Goal: Information Seeking & Learning: Check status

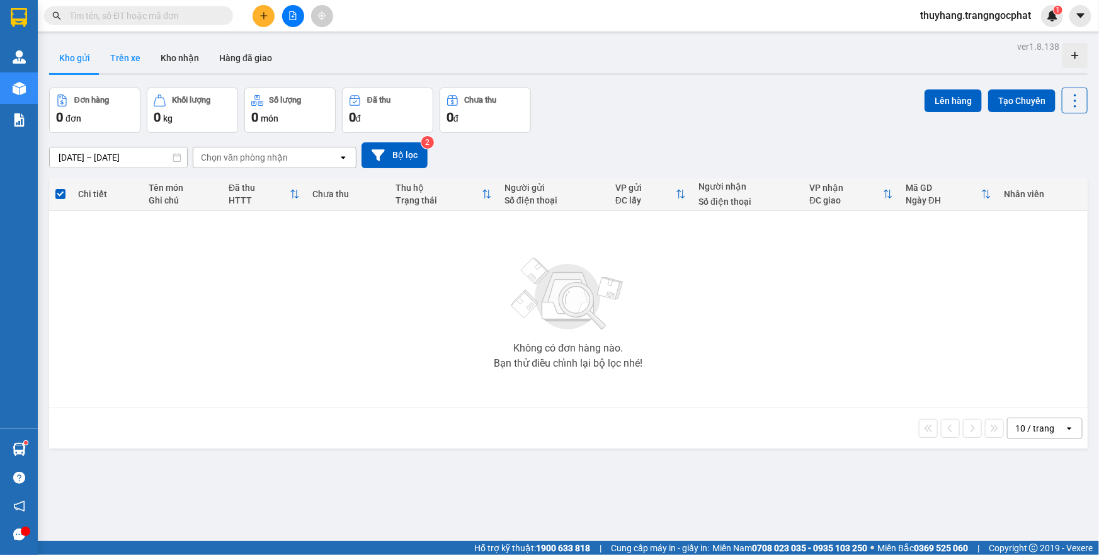
click at [111, 59] on button "Trên xe" at bounding box center [125, 58] width 50 height 30
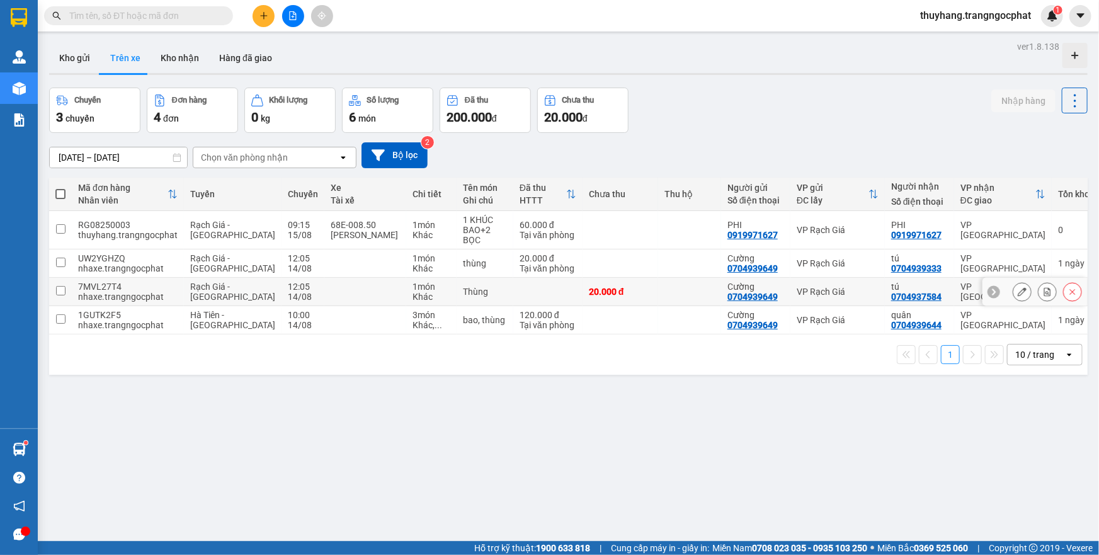
click at [61, 289] on input "checkbox" at bounding box center [60, 290] width 9 height 9
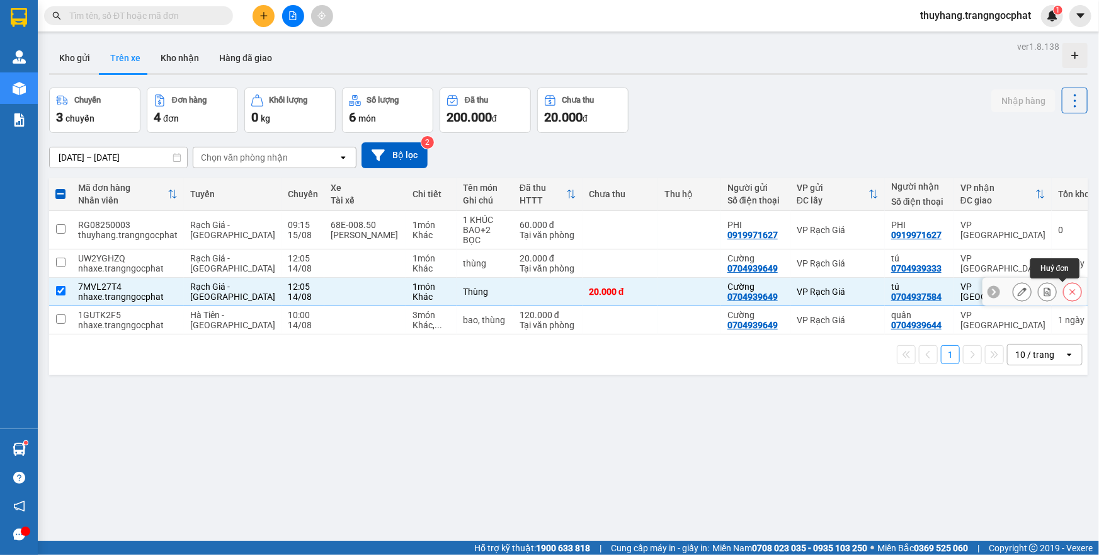
click at [1068, 295] on icon at bounding box center [1072, 291] width 9 height 9
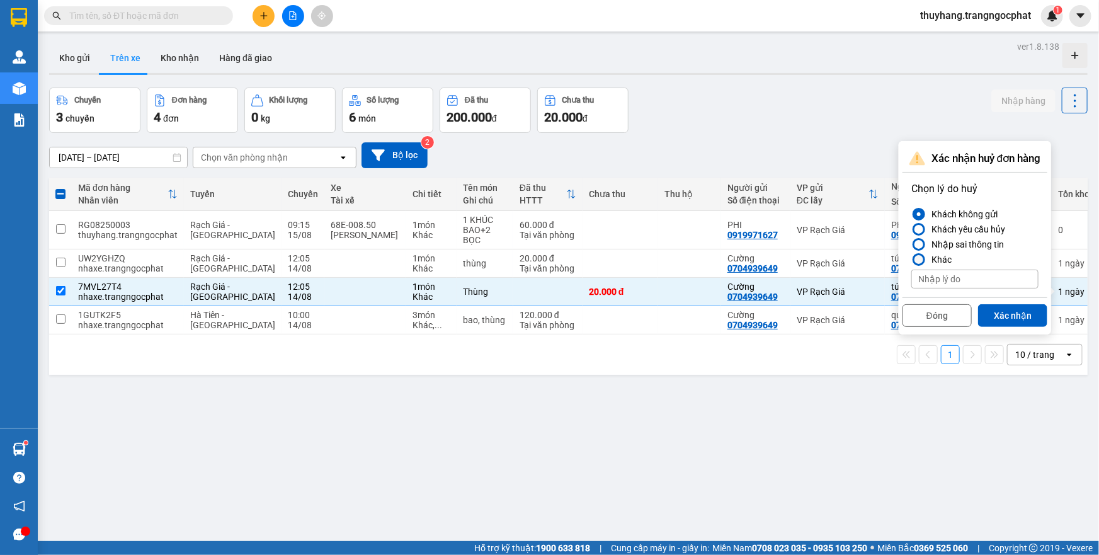
click at [920, 258] on div at bounding box center [919, 259] width 9 height 9
click at [911, 260] on input "Khác" at bounding box center [911, 260] width 0 height 0
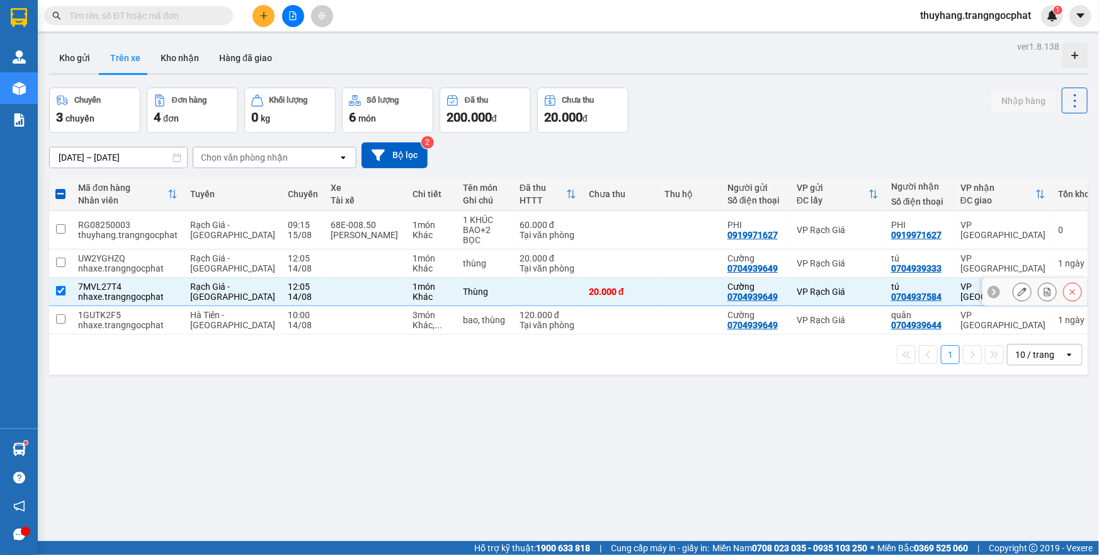
click at [61, 293] on input "checkbox" at bounding box center [60, 290] width 9 height 9
checkbox input "false"
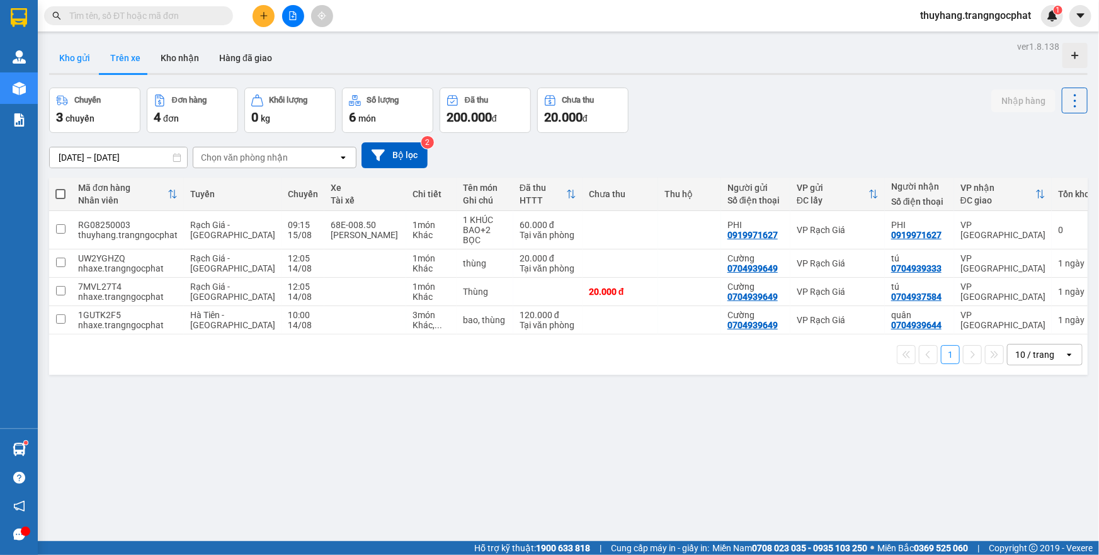
click at [75, 57] on button "Kho gửi" at bounding box center [74, 58] width 51 height 30
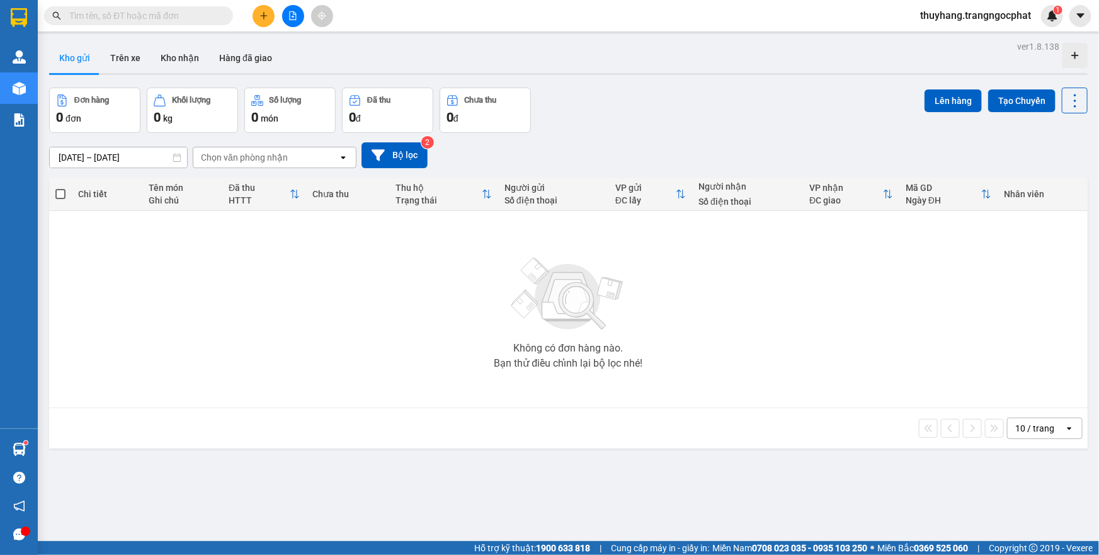
click at [118, 57] on button "Trên xe" at bounding box center [125, 58] width 50 height 30
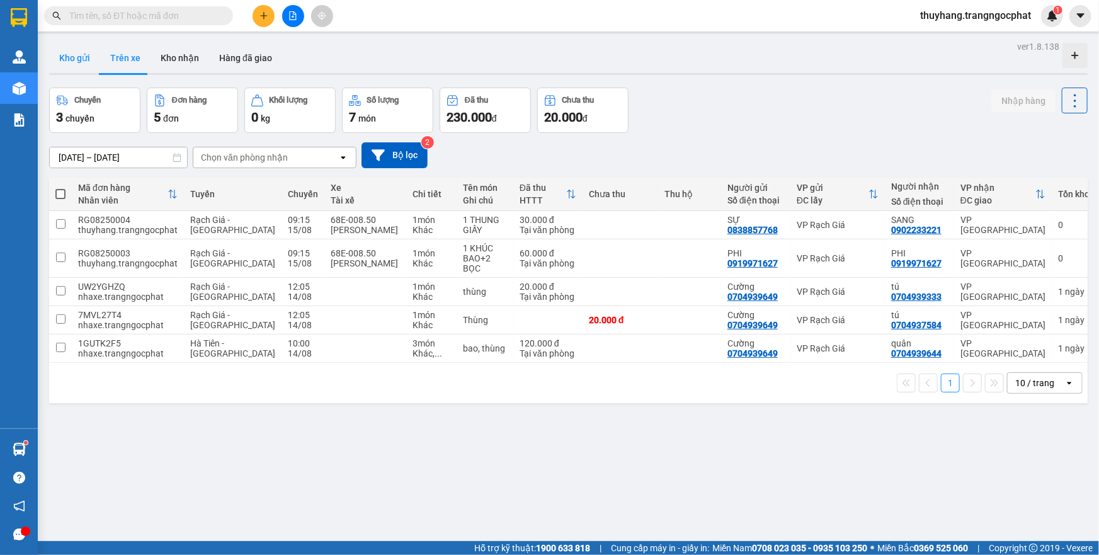
click at [76, 60] on button "Kho gửi" at bounding box center [74, 58] width 51 height 30
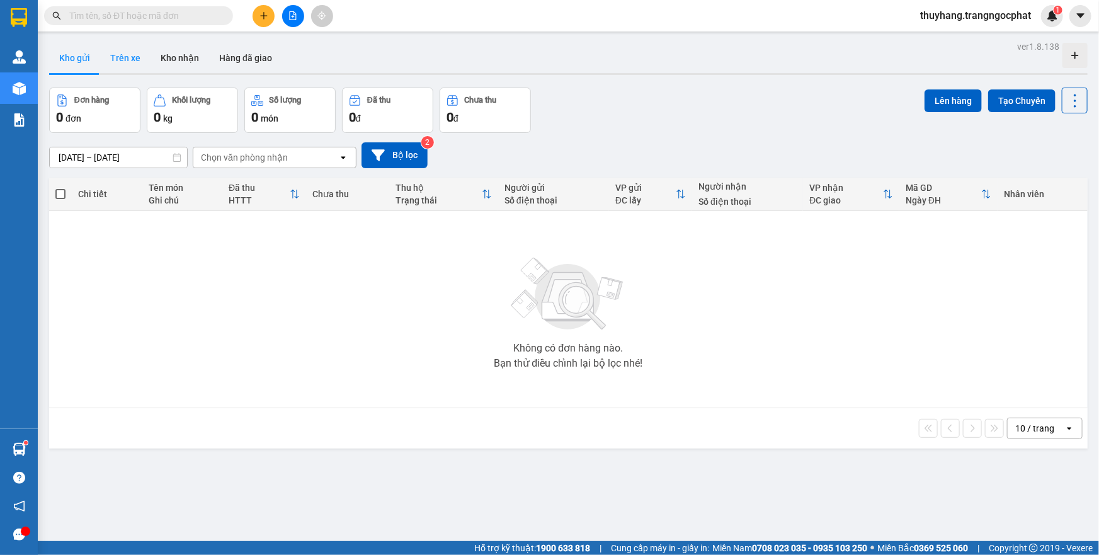
click at [113, 58] on button "Trên xe" at bounding box center [125, 58] width 50 height 30
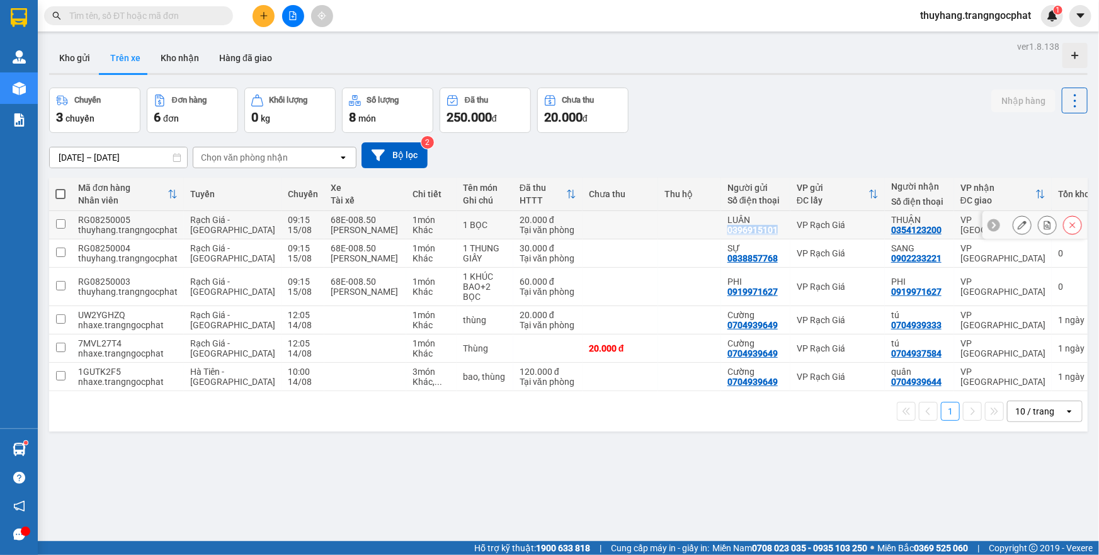
drag, startPoint x: 707, startPoint y: 231, endPoint x: 757, endPoint y: 227, distance: 49.9
click at [757, 227] on td "LUÂN 0396915101" at bounding box center [755, 225] width 69 height 28
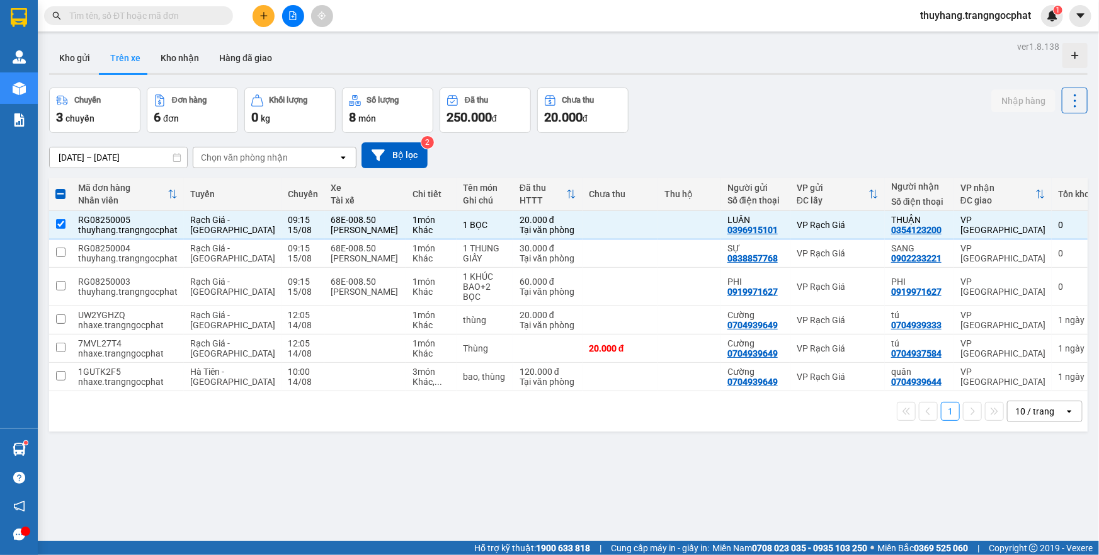
drag, startPoint x: 757, startPoint y: 227, endPoint x: 734, endPoint y: 159, distance: 71.1
click at [734, 159] on div "13/08/2025 – 15/08/2025 Press the down arrow key to interact with the calendar …" at bounding box center [568, 155] width 1039 height 26
drag, startPoint x: 706, startPoint y: 228, endPoint x: 758, endPoint y: 233, distance: 52.5
click at [758, 233] on td "LUÂN 0396915101" at bounding box center [755, 225] width 69 height 28
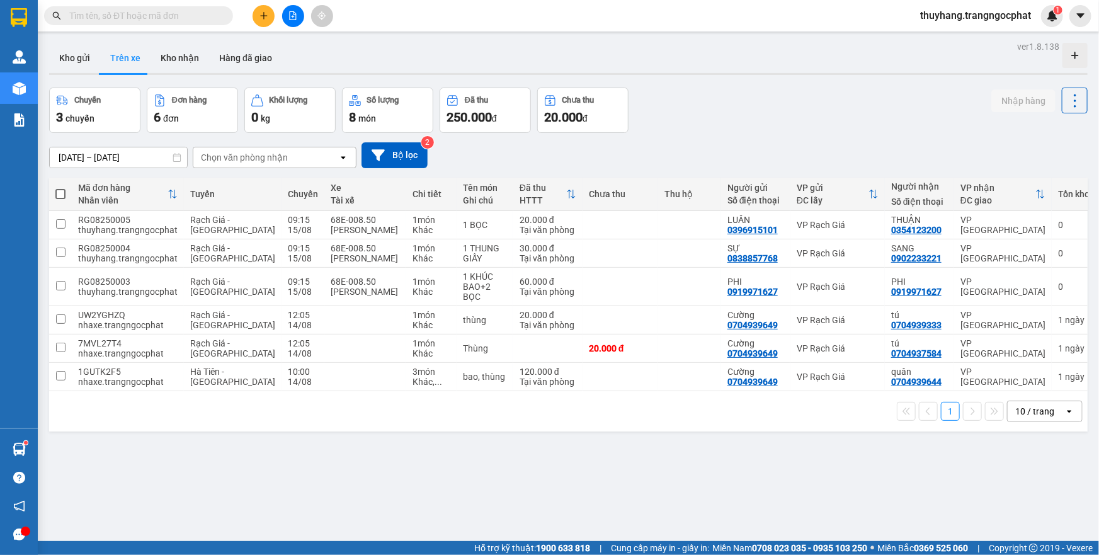
drag, startPoint x: 758, startPoint y: 233, endPoint x: 755, endPoint y: 156, distance: 77.6
click at [755, 156] on div "13/08/2025 – 15/08/2025 Press the down arrow key to interact with the calendar …" at bounding box center [568, 155] width 1039 height 26
drag, startPoint x: 710, startPoint y: 229, endPoint x: 755, endPoint y: 230, distance: 45.4
click at [755, 230] on div "0396915101" at bounding box center [753, 230] width 50 height 10
copy div "0396915101"
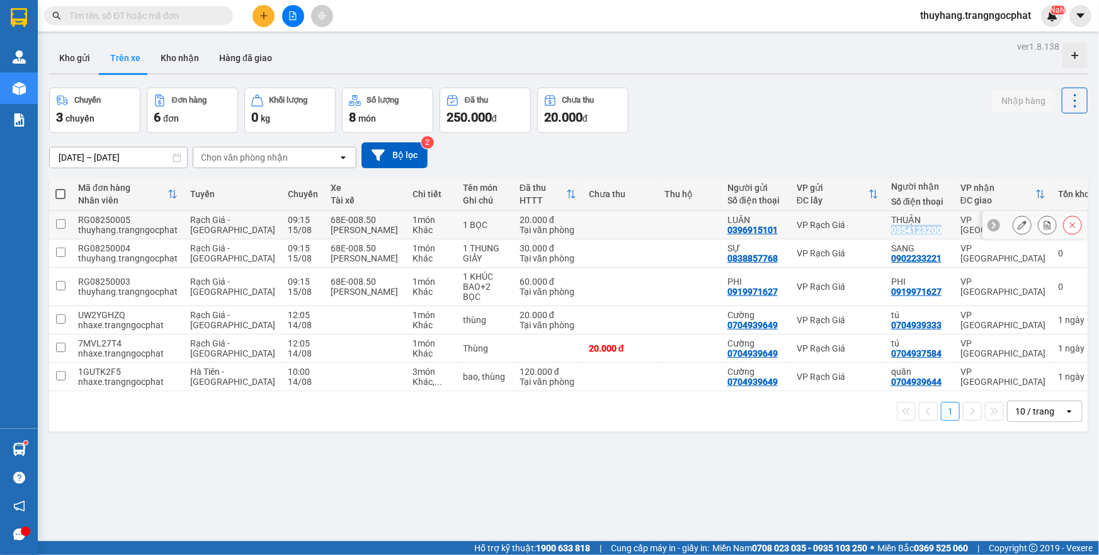
drag, startPoint x: 872, startPoint y: 229, endPoint x: 926, endPoint y: 234, distance: 54.4
click at [926, 234] on td "THUẬN 0354123200" at bounding box center [919, 225] width 69 height 28
checkbox input "true"
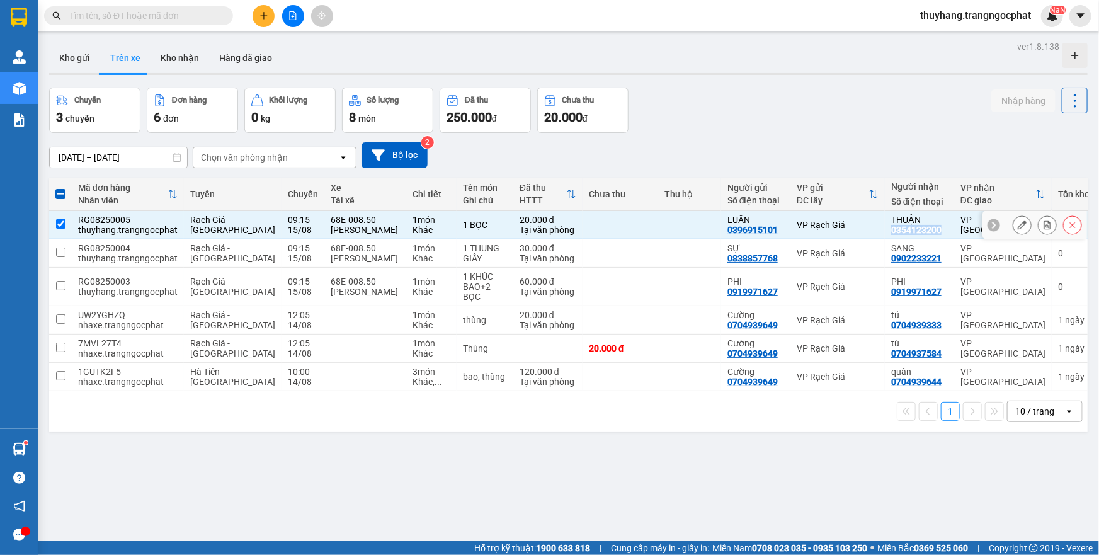
copy div "0354123200"
click at [1070, 101] on icon at bounding box center [1075, 101] width 18 height 18
click at [1054, 139] on span "Làm mới" at bounding box center [1048, 134] width 35 height 13
click at [79, 62] on button "Kho gửi" at bounding box center [74, 58] width 51 height 30
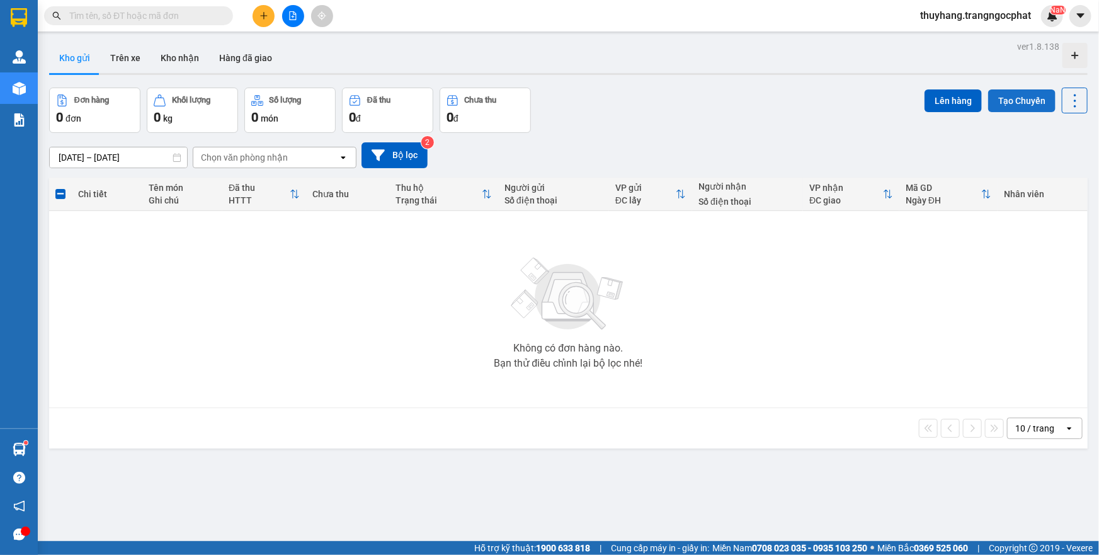
click at [1008, 98] on button "Tạo Chuyến" at bounding box center [1021, 100] width 67 height 23
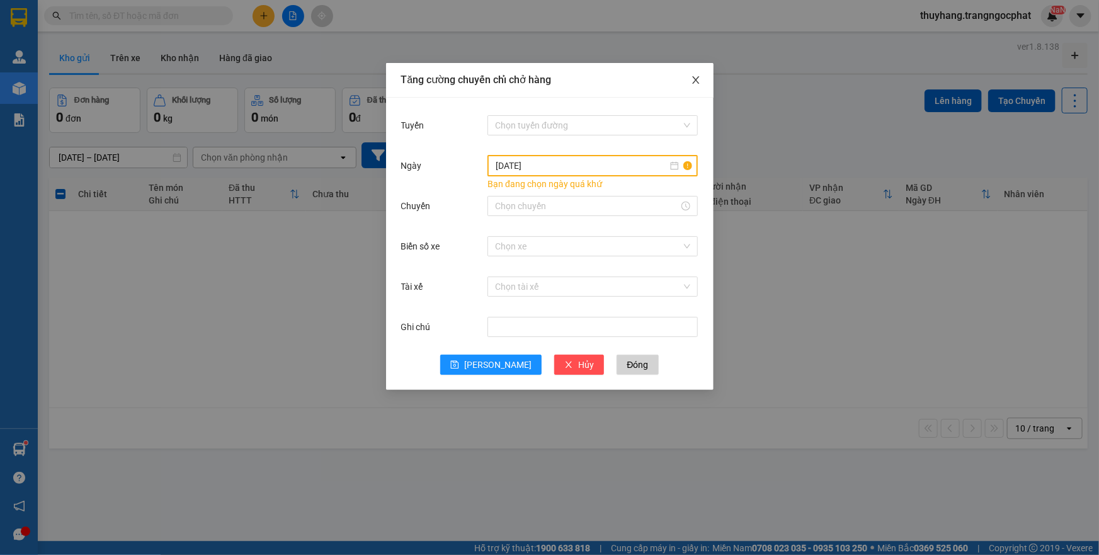
click at [696, 82] on icon "close" at bounding box center [695, 80] width 7 height 8
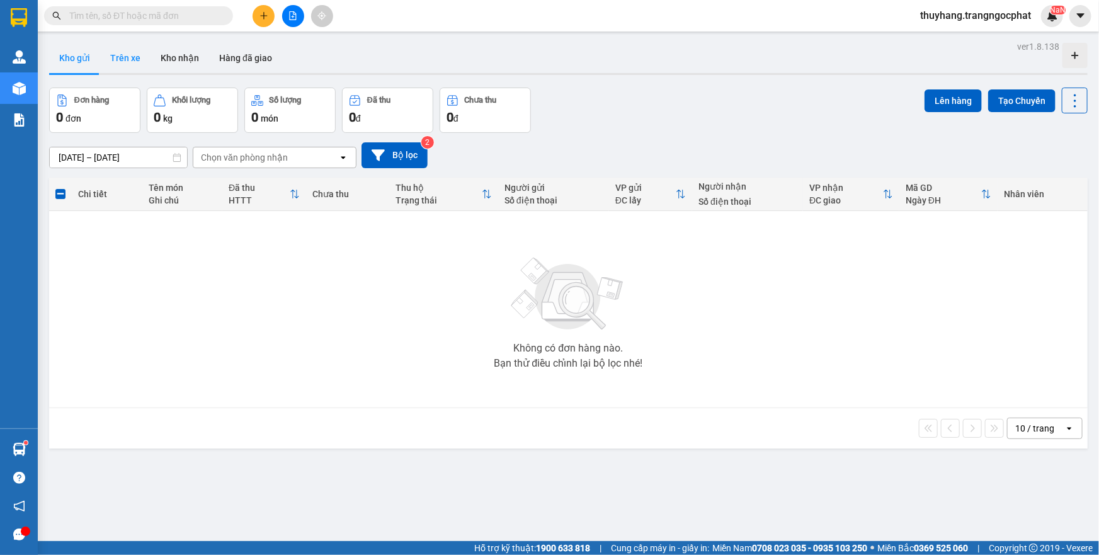
click at [121, 55] on button "Trên xe" at bounding box center [125, 58] width 50 height 30
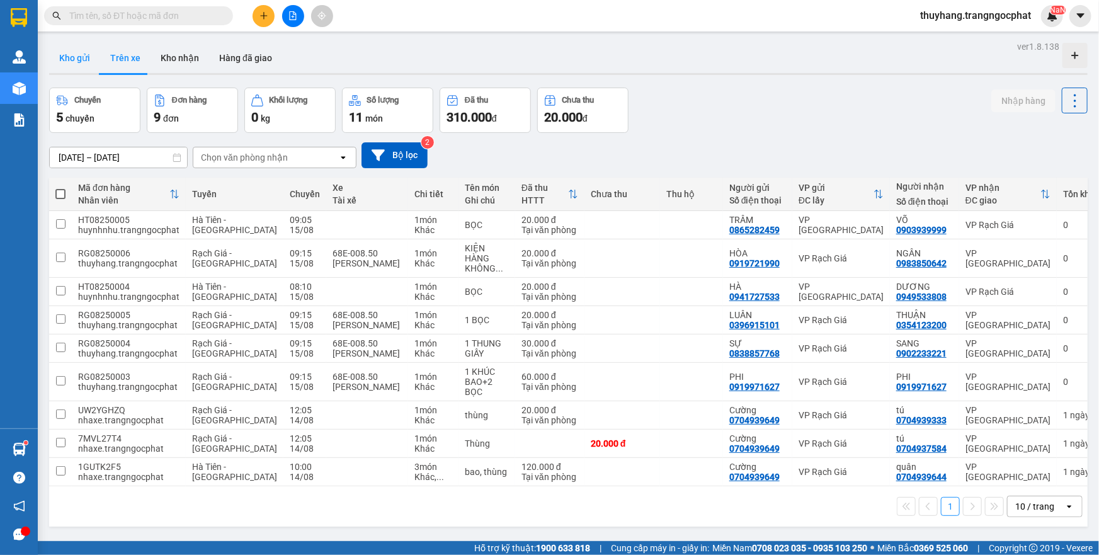
click at [67, 57] on button "Kho gửi" at bounding box center [74, 58] width 51 height 30
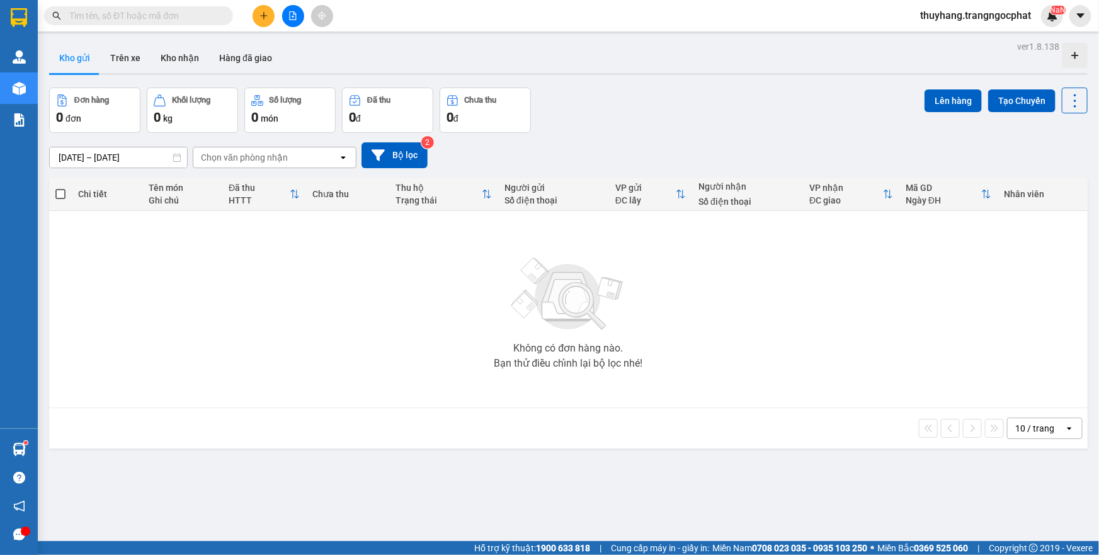
click at [316, 158] on div "Chọn văn phòng nhận" at bounding box center [265, 157] width 145 height 20
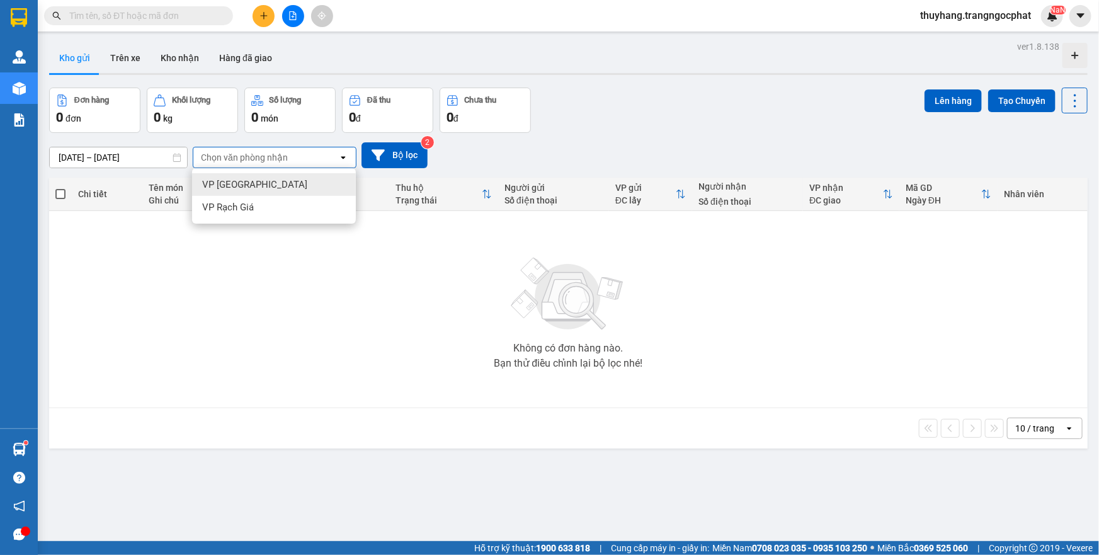
click at [215, 185] on span "VP [GEOGRAPHIC_DATA]" at bounding box center [254, 184] width 105 height 13
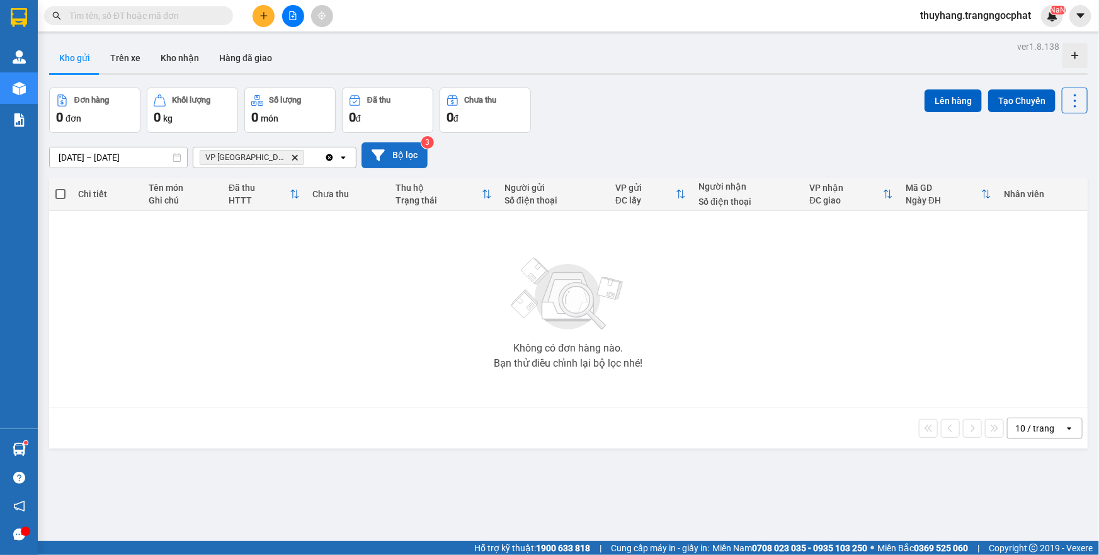
click at [398, 156] on button "Bộ lọc" at bounding box center [395, 155] width 66 height 26
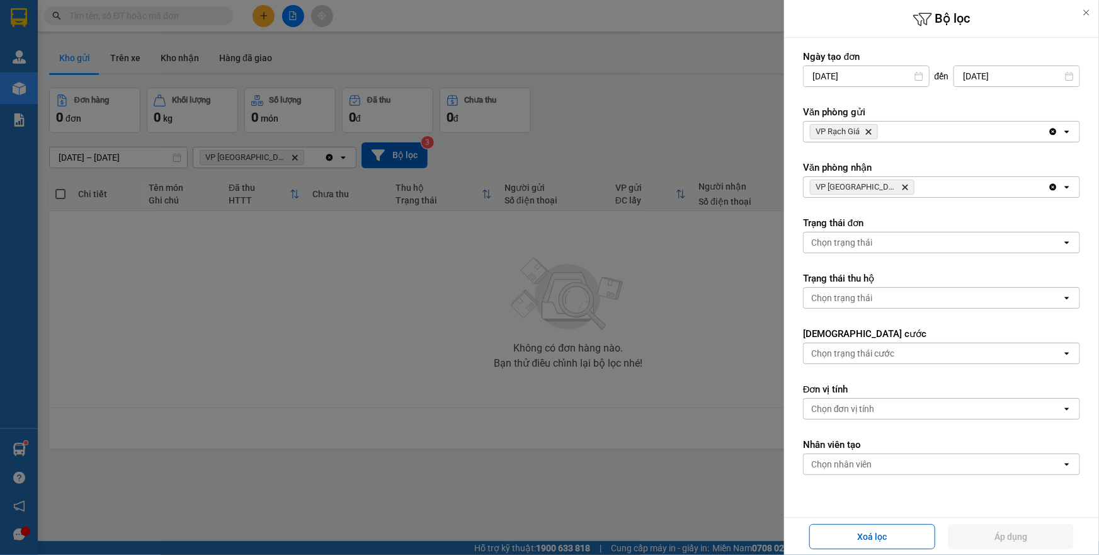
click at [1088, 14] on icon at bounding box center [1087, 13] width 6 height 6
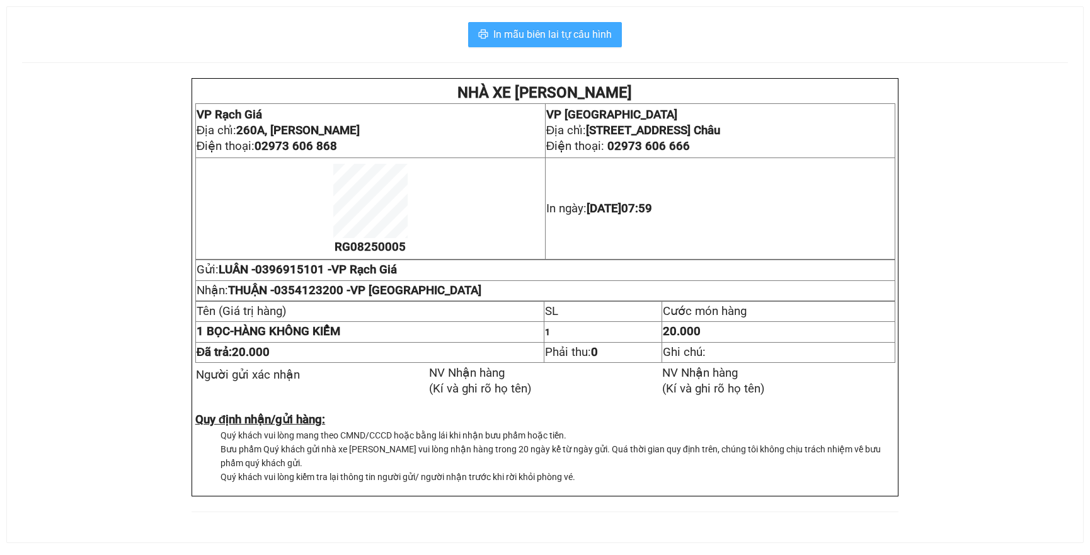
click at [493, 37] on span "In mẫu biên lai tự cấu hình" at bounding box center [552, 34] width 118 height 16
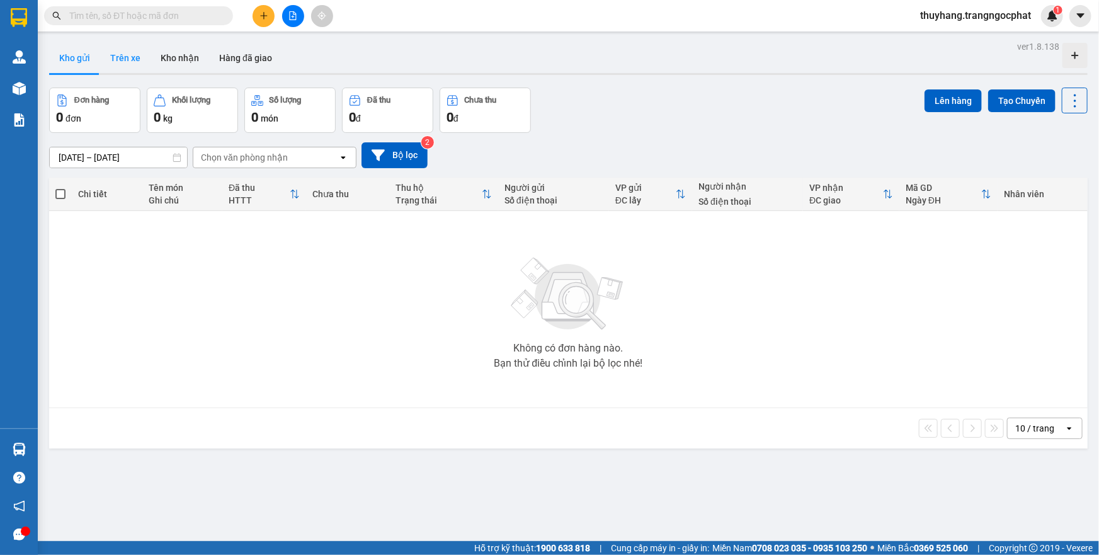
click at [120, 56] on button "Trên xe" at bounding box center [125, 58] width 50 height 30
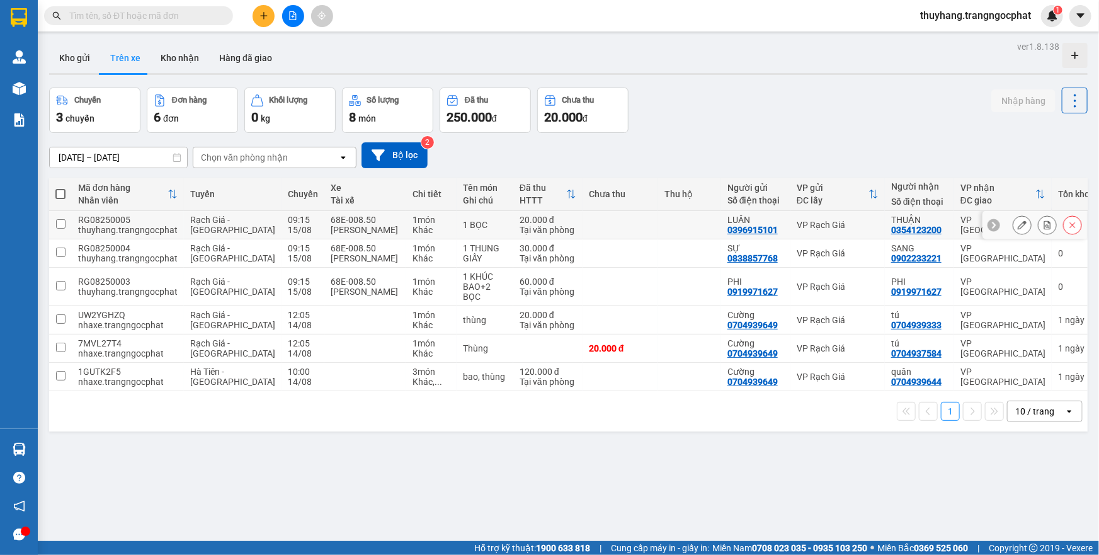
click at [1044, 224] on icon at bounding box center [1047, 224] width 7 height 9
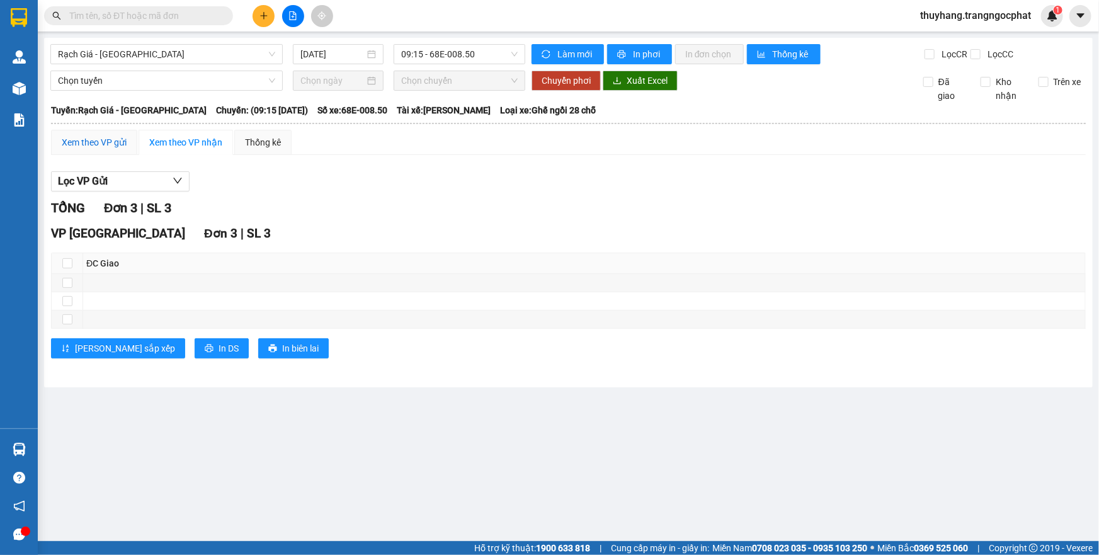
click at [113, 144] on div "Xem theo VP gửi" at bounding box center [94, 142] width 65 height 14
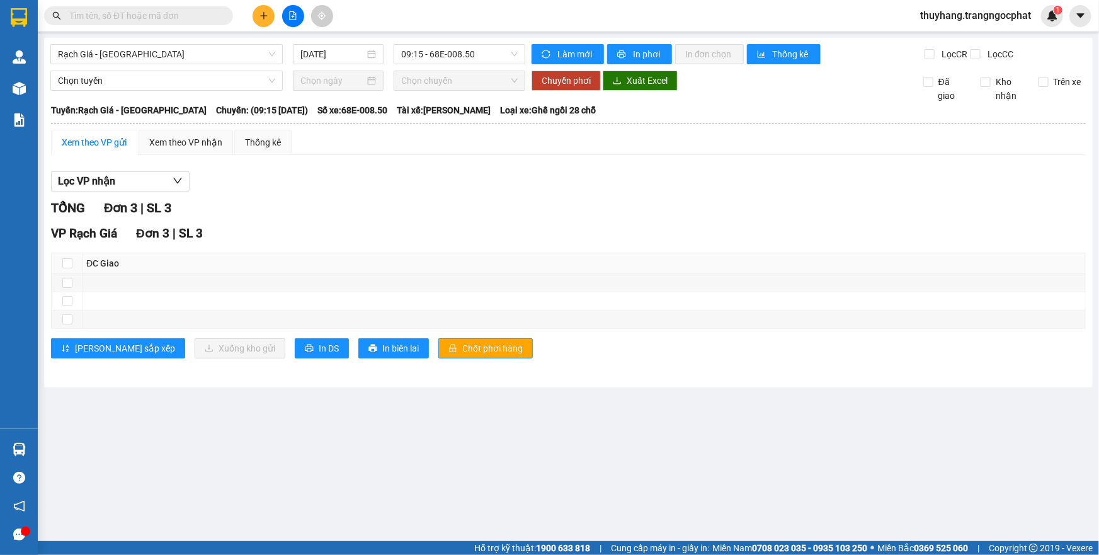
click at [70, 135] on div "Xem theo VP gửi" at bounding box center [94, 142] width 65 height 14
click at [173, 137] on div "Xem theo VP nhận" at bounding box center [185, 142] width 73 height 14
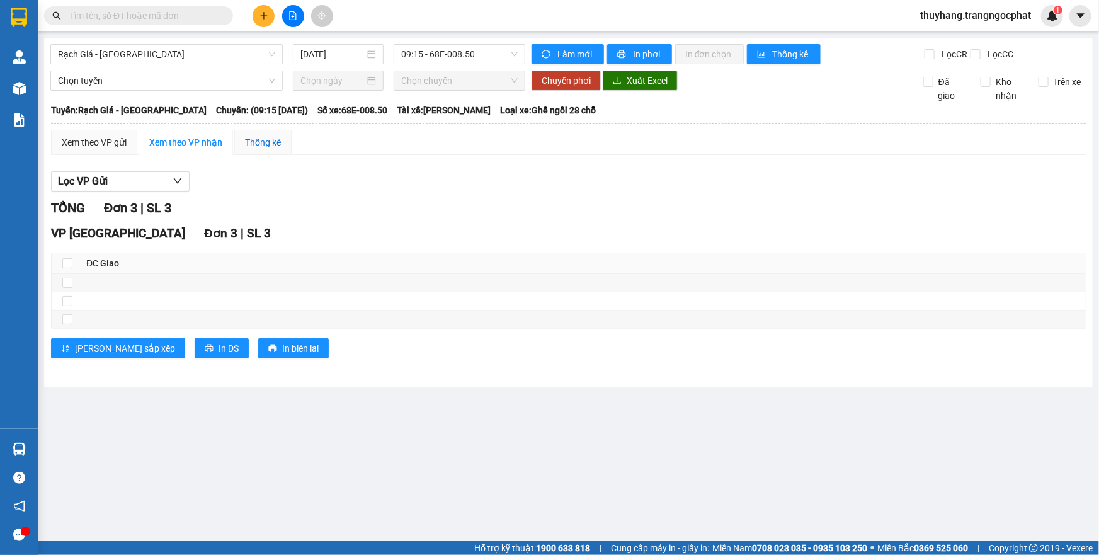
click at [252, 137] on div "Thống kê" at bounding box center [263, 142] width 36 height 14
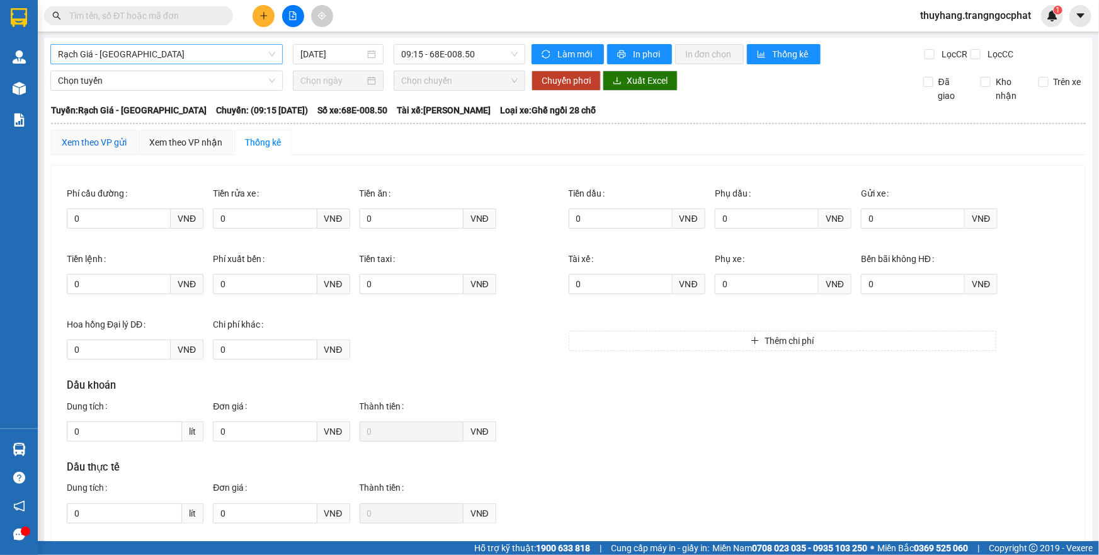
click at [106, 144] on div "Xem theo VP gửi" at bounding box center [94, 142] width 65 height 14
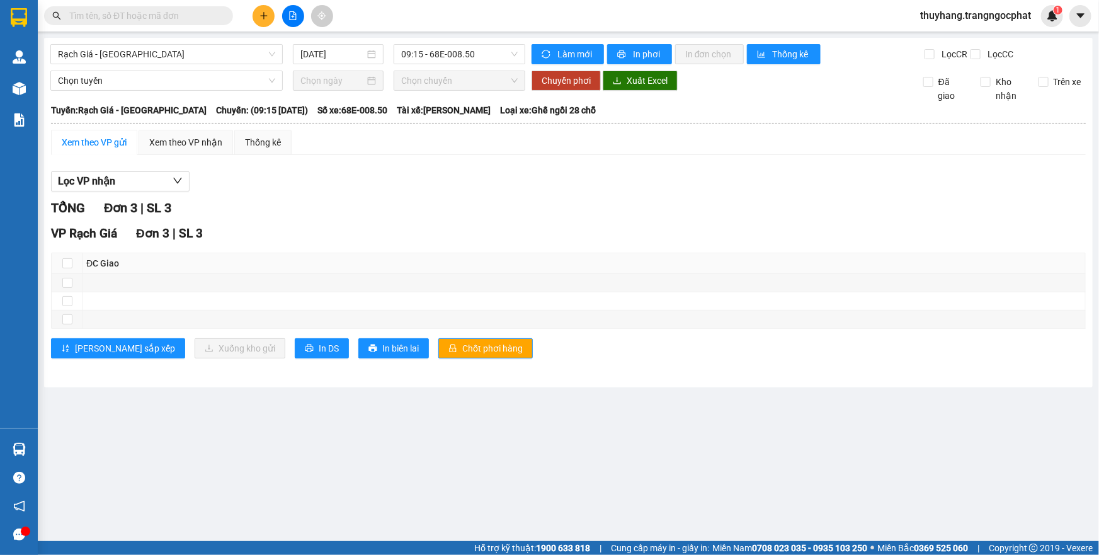
click at [107, 146] on div "Xem theo VP gửi" at bounding box center [94, 142] width 65 height 14
click at [186, 148] on div "Xem theo VP nhận" at bounding box center [185, 142] width 73 height 14
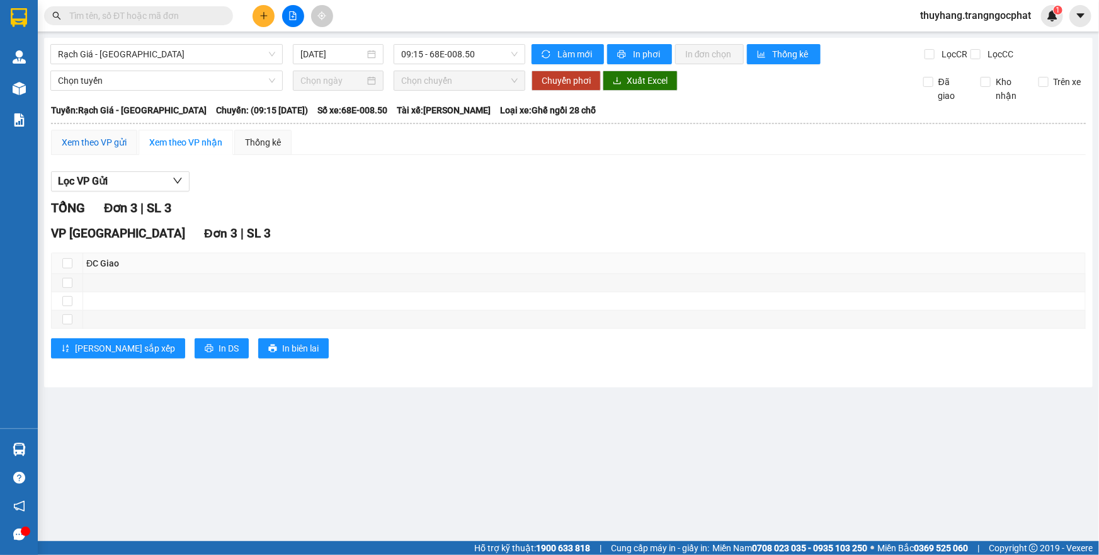
click at [101, 146] on div "Xem theo VP gửi" at bounding box center [94, 142] width 65 height 14
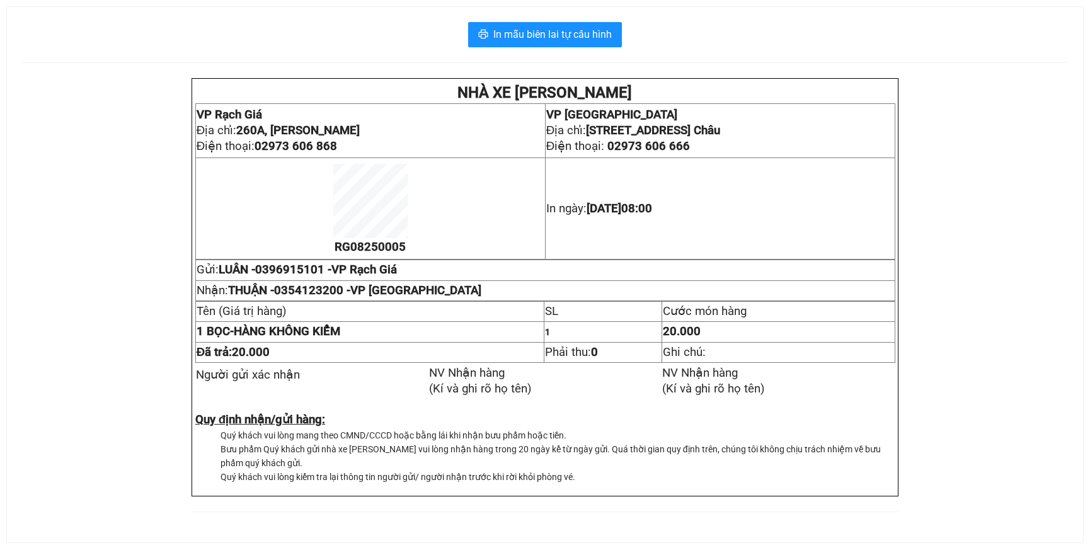
scroll to position [1, 0]
click at [537, 35] on span "In mẫu biên lai tự cấu hình" at bounding box center [552, 34] width 118 height 16
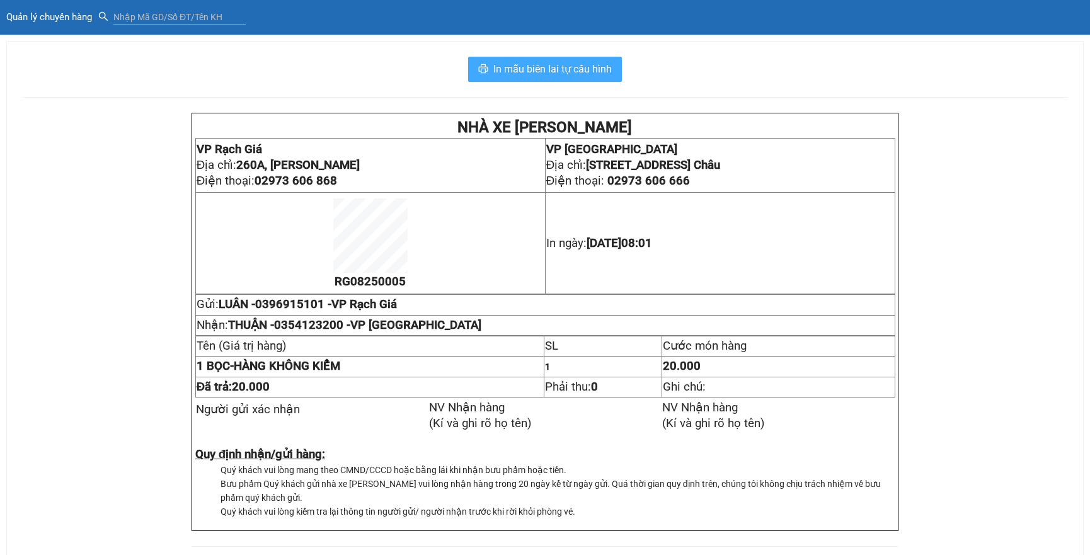
click at [523, 69] on span "In mẫu biên lai tự cấu hình" at bounding box center [552, 69] width 118 height 16
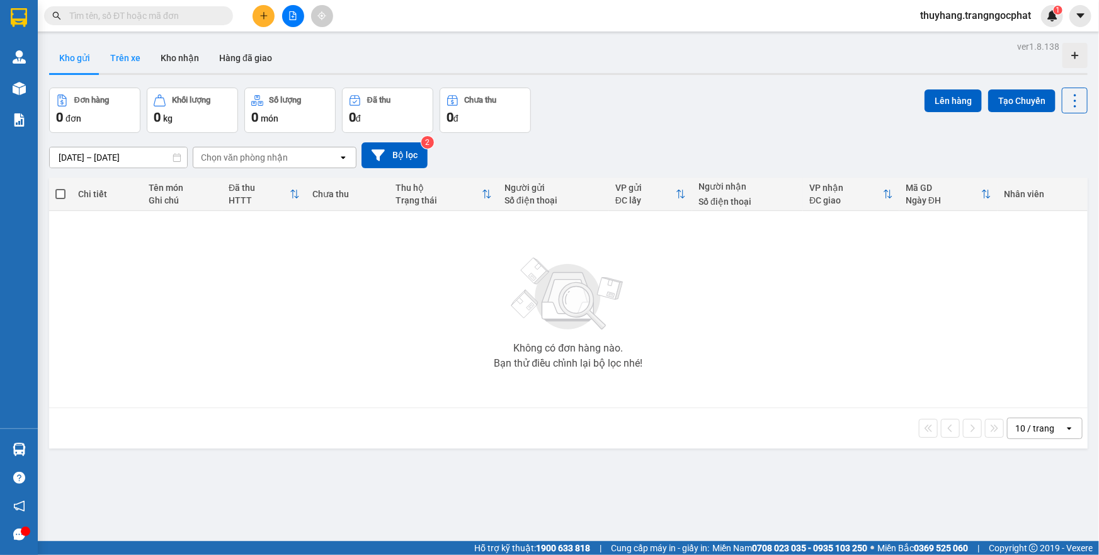
click at [124, 47] on button "Trên xe" at bounding box center [125, 58] width 50 height 30
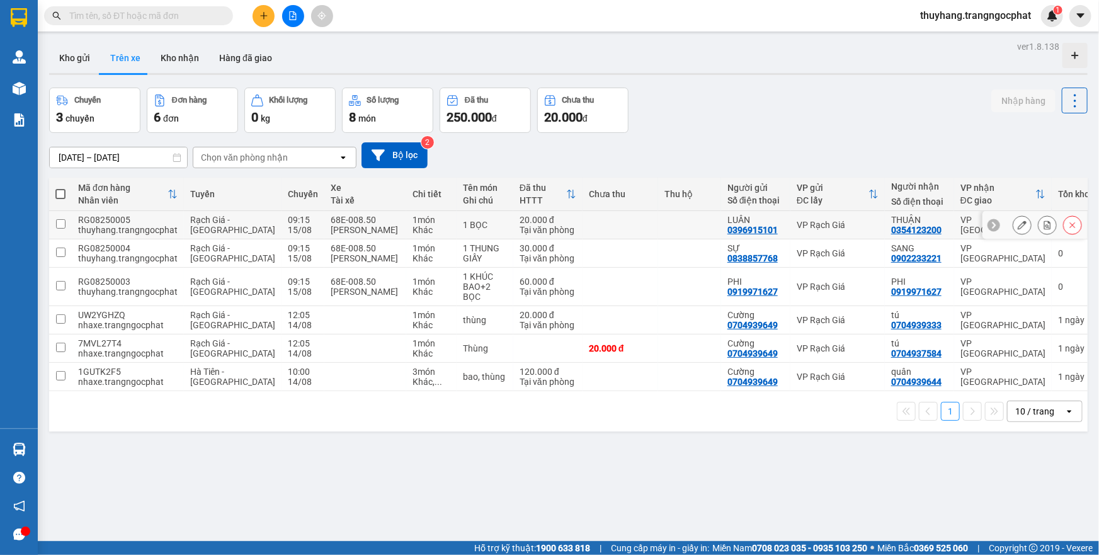
click at [526, 222] on div "20.000 đ" at bounding box center [548, 220] width 57 height 10
checkbox input "true"
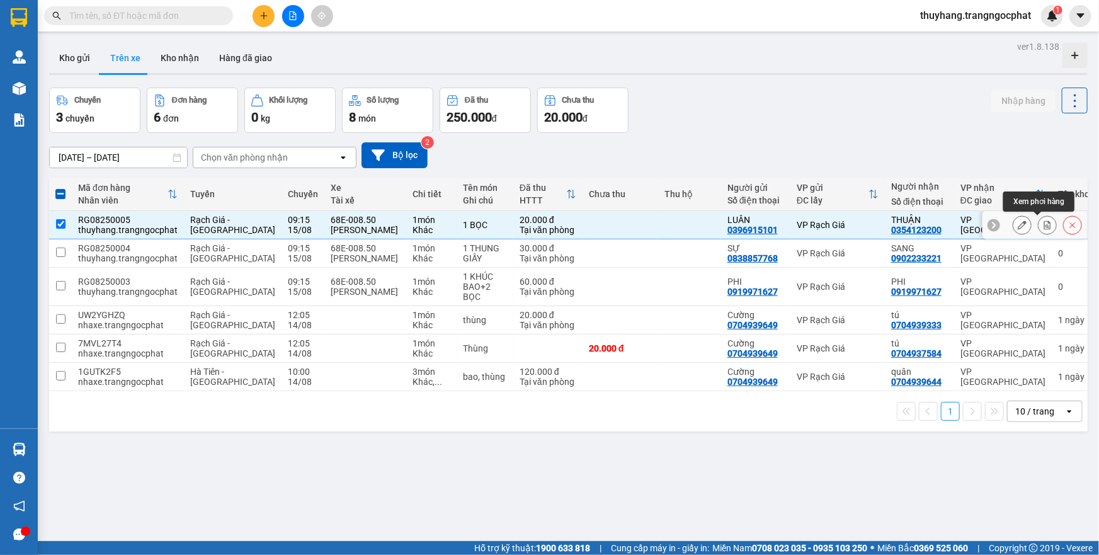
click at [1043, 224] on icon at bounding box center [1047, 224] width 9 height 9
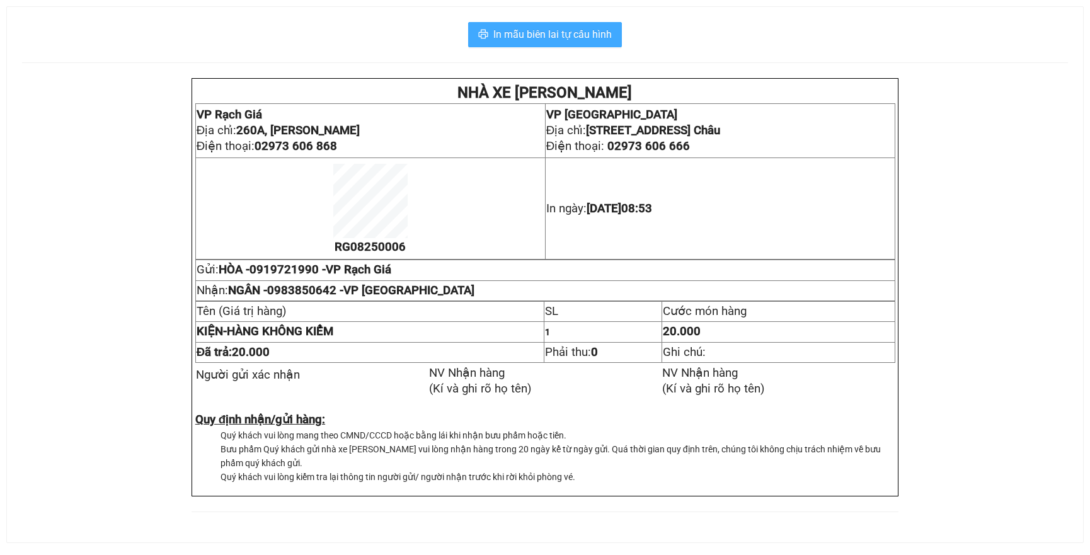
click at [492, 35] on button "In mẫu biên lai tự cấu hình" at bounding box center [545, 34] width 154 height 25
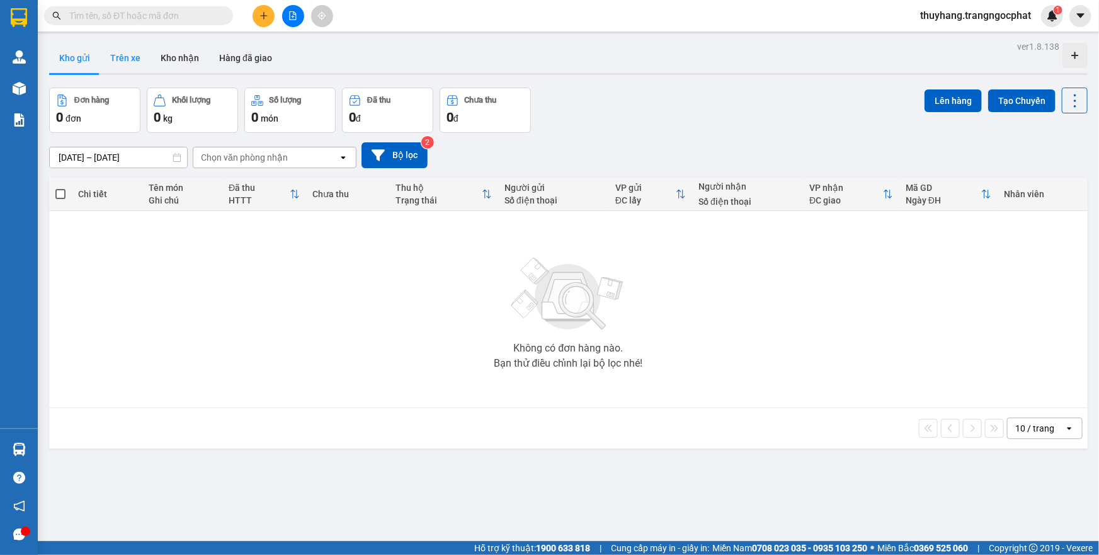
click at [122, 59] on button "Trên xe" at bounding box center [125, 58] width 50 height 30
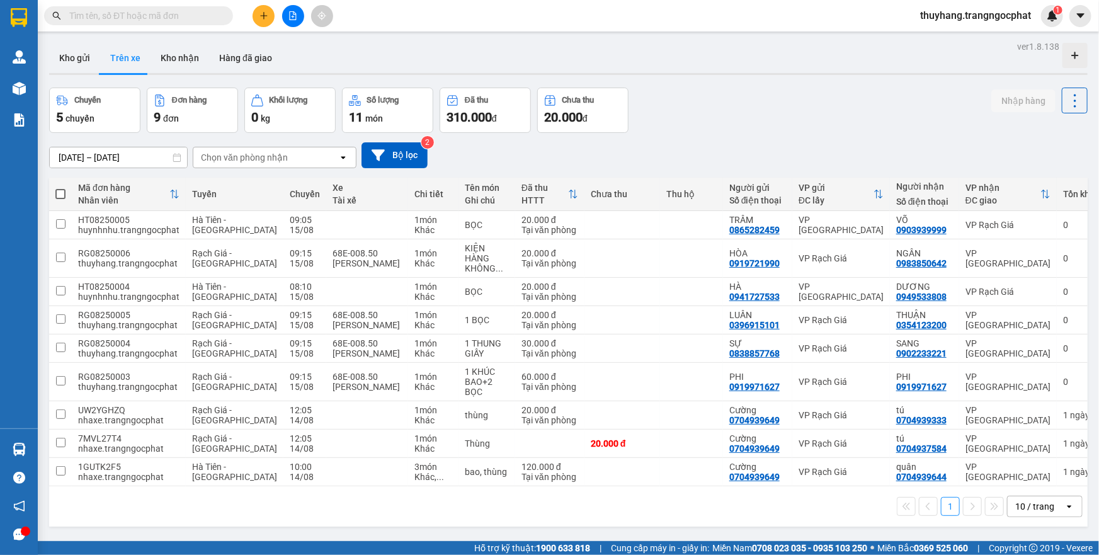
click at [270, 164] on div "Chọn văn phòng nhận" at bounding box center [244, 157] width 87 height 13
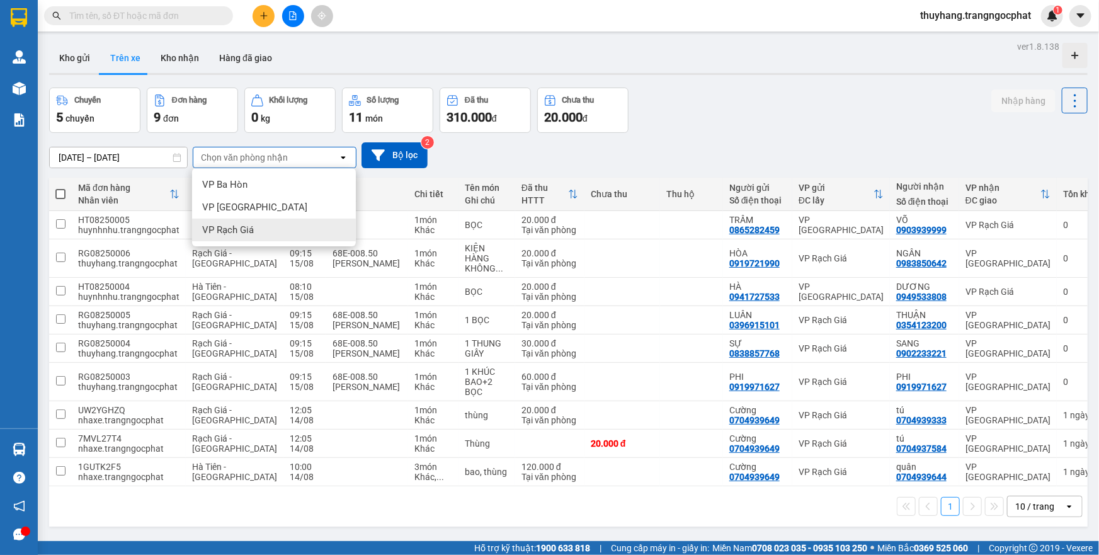
drag, startPoint x: 246, startPoint y: 232, endPoint x: 324, endPoint y: 215, distance: 79.9
click at [246, 231] on span "VP Rạch Giá" at bounding box center [228, 230] width 52 height 13
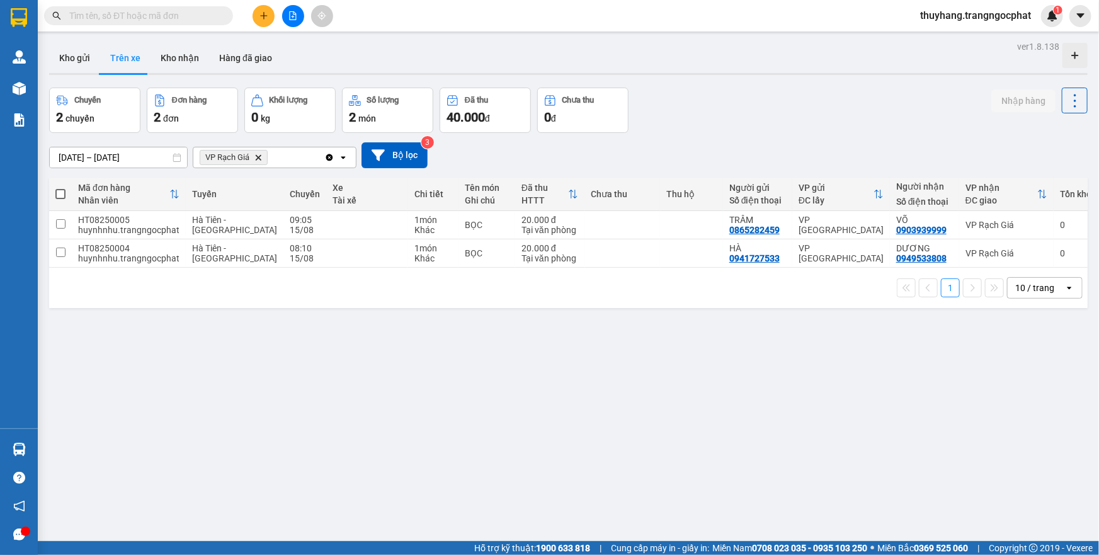
drag, startPoint x: 73, startPoint y: 56, endPoint x: 131, endPoint y: 75, distance: 61.0
click at [72, 55] on button "Kho gửi" at bounding box center [74, 58] width 51 height 30
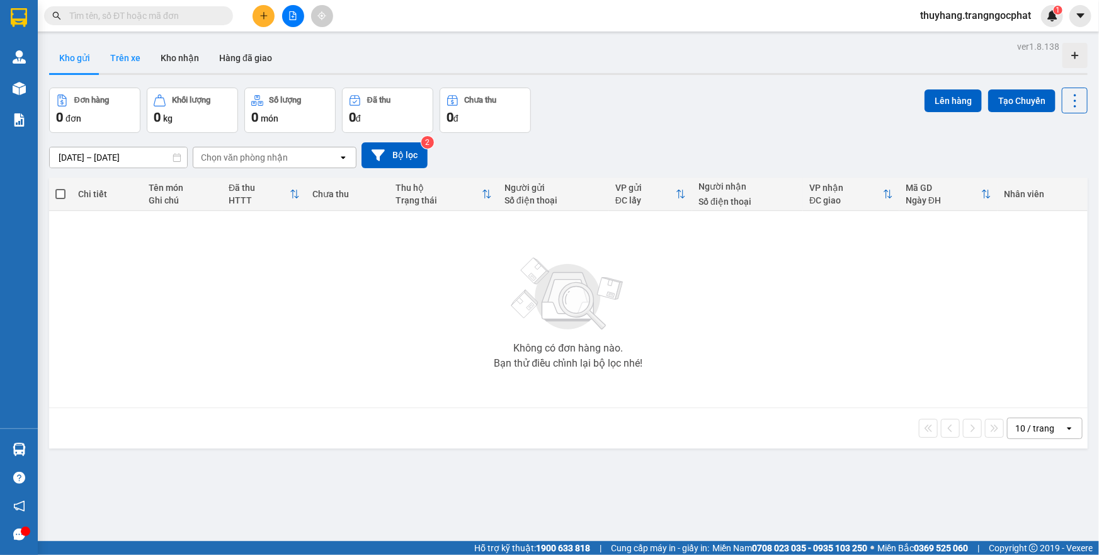
click at [114, 57] on button "Trên xe" at bounding box center [125, 58] width 50 height 30
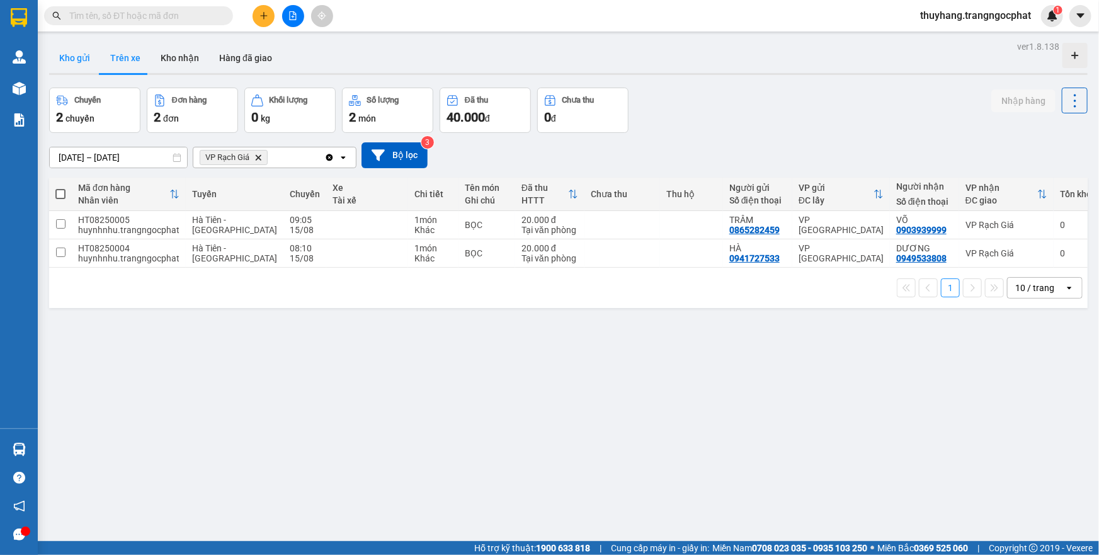
click at [71, 60] on button "Kho gửi" at bounding box center [74, 58] width 51 height 30
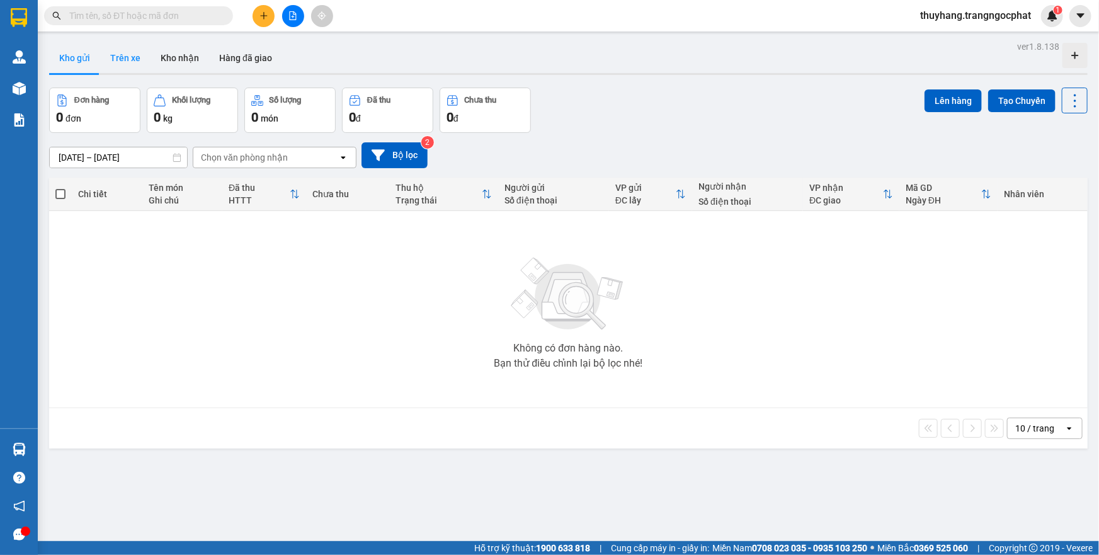
click at [126, 57] on button "Trên xe" at bounding box center [125, 58] width 50 height 30
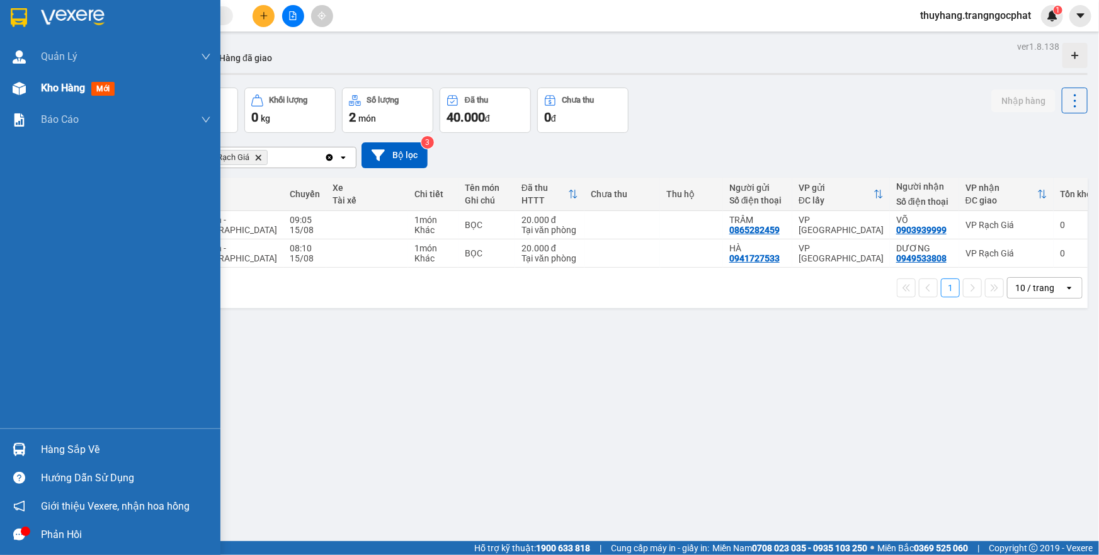
click at [57, 89] on span "Kho hàng" at bounding box center [63, 88] width 44 height 12
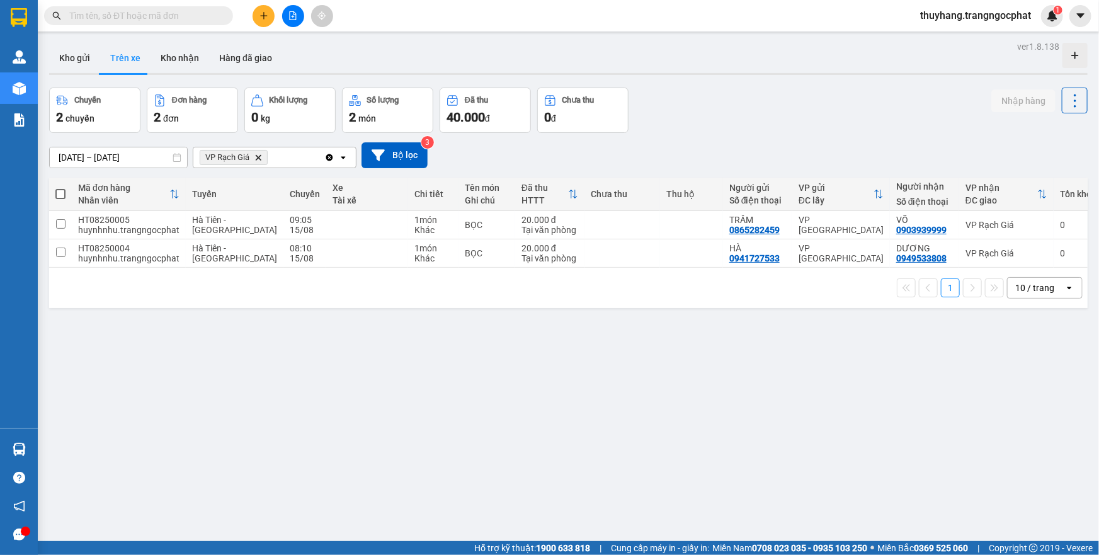
click at [74, 83] on div "ver 1.8.138 Kho gửi Trên xe Kho nhận Hàng đã giao Chuyến 2 chuyến Đơn hàng 2 đơ…" at bounding box center [568, 315] width 1049 height 555
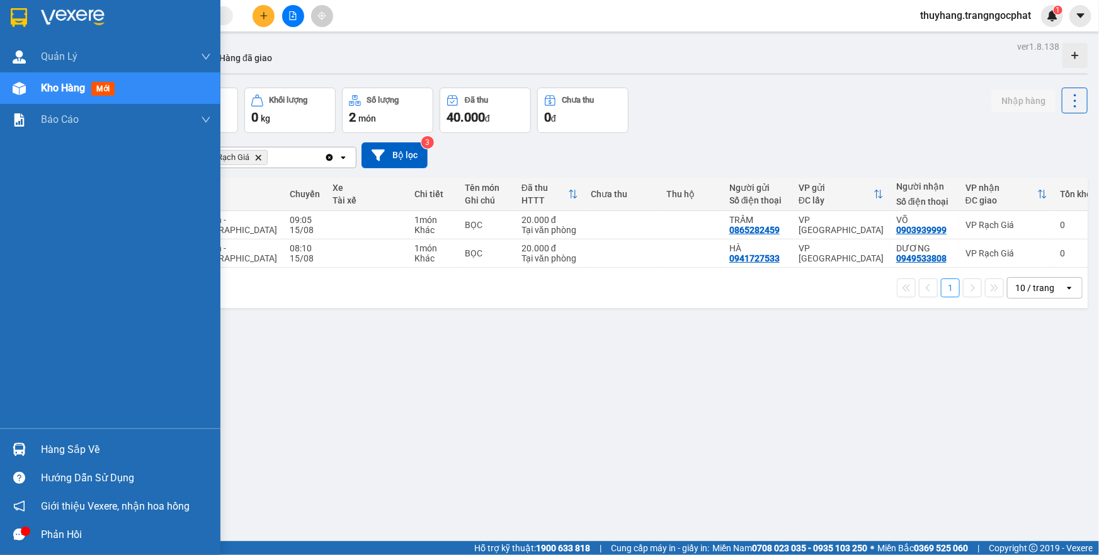
click at [87, 87] on div "Kho hàng mới" at bounding box center [80, 88] width 79 height 16
click at [21, 84] on img at bounding box center [19, 88] width 13 height 13
click at [83, 447] on div "Hàng sắp về" at bounding box center [126, 449] width 170 height 19
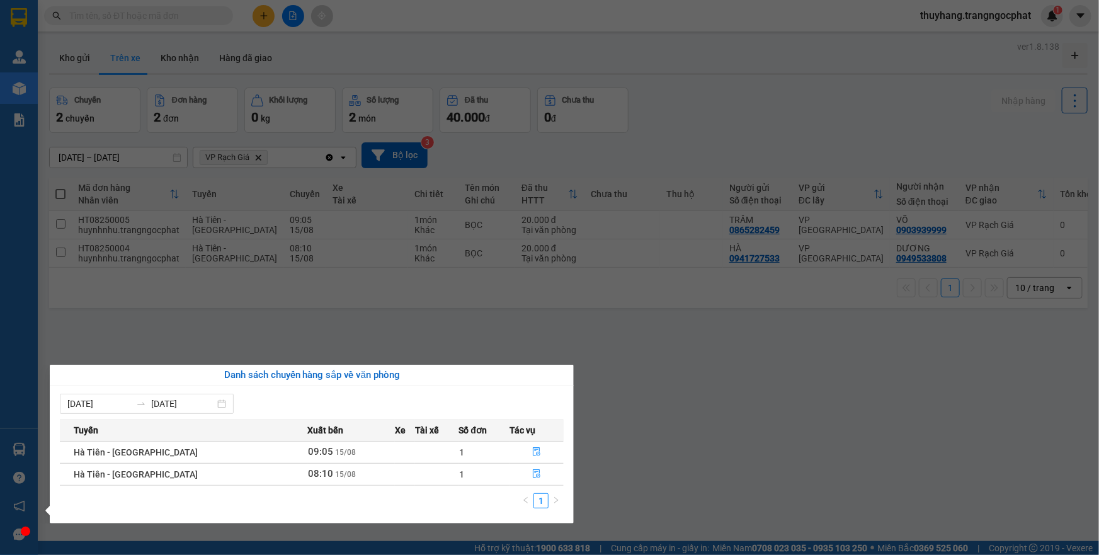
click at [652, 370] on section "Kết quả tìm kiếm ( 0 ) Bộ lọc No Data thuyhang.trangngocphat 1 Quản [PERSON_NAM…" at bounding box center [549, 277] width 1099 height 555
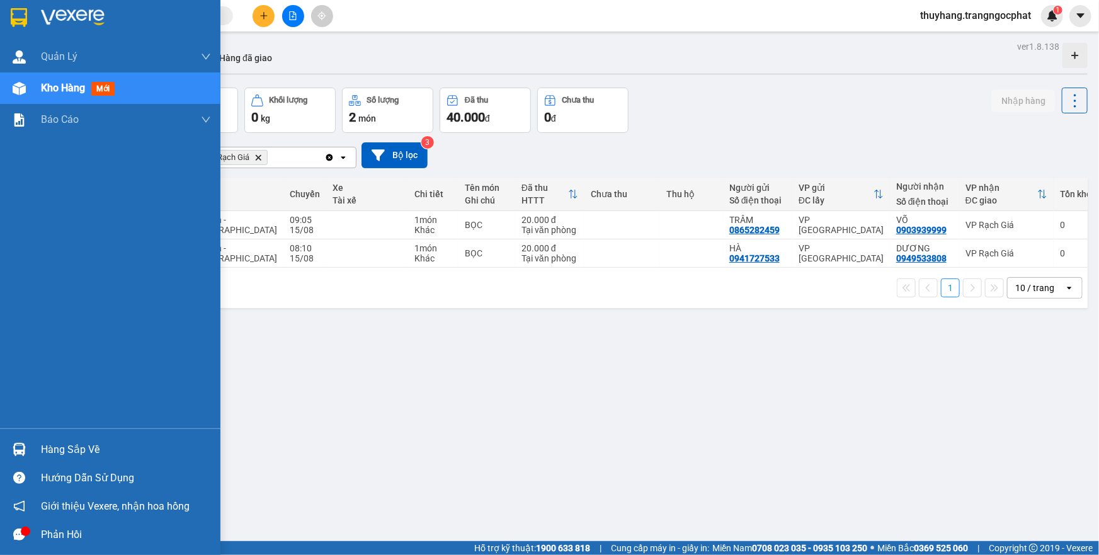
click at [49, 446] on div "Hàng sắp về" at bounding box center [126, 449] width 170 height 19
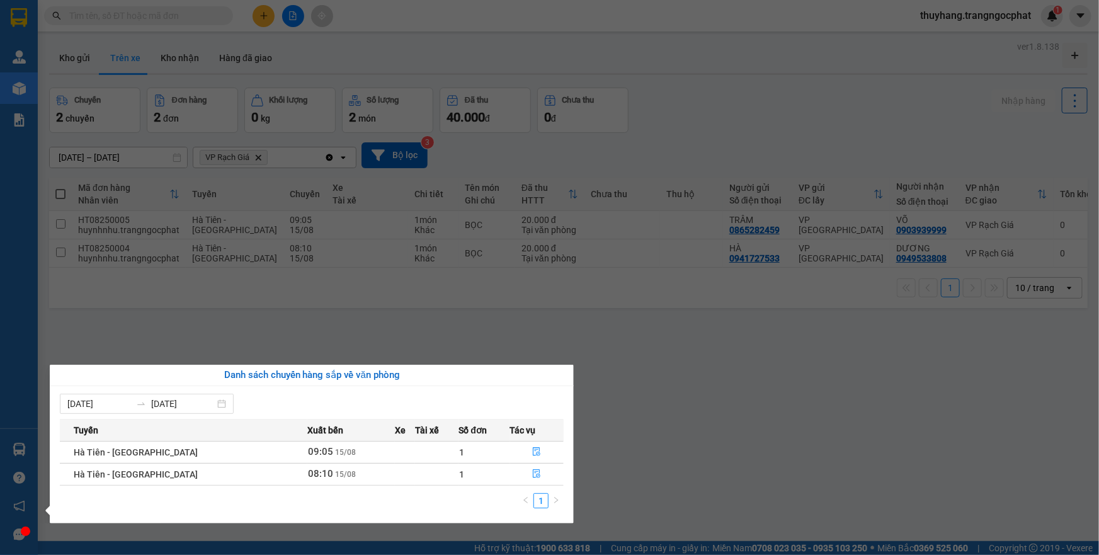
click at [117, 476] on span "Hà Tiên - [GEOGRAPHIC_DATA]" at bounding box center [136, 474] width 124 height 10
click at [318, 481] on td "08:10 [DATE]" at bounding box center [351, 474] width 88 height 22
click at [308, 474] on span "08:10" at bounding box center [320, 473] width 25 height 11
click at [539, 472] on button "button" at bounding box center [537, 474] width 53 height 20
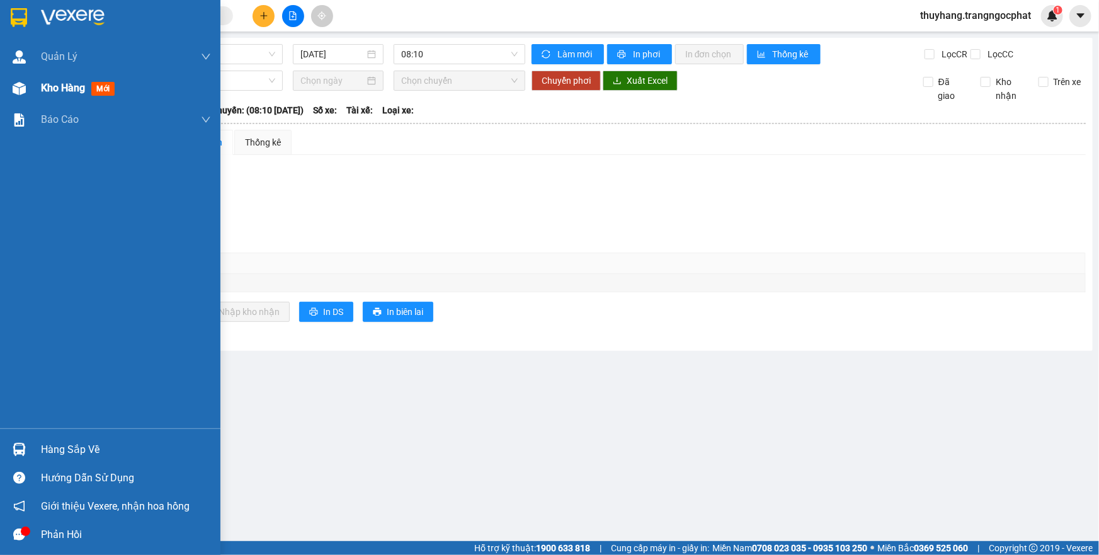
click at [53, 88] on span "Kho hàng" at bounding box center [63, 88] width 44 height 12
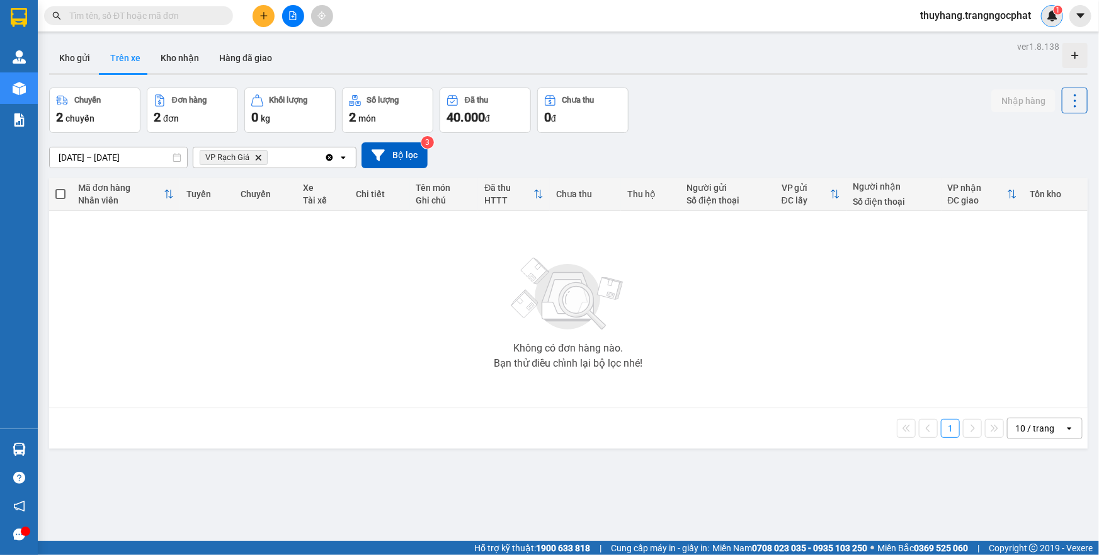
click at [1048, 13] on img at bounding box center [1052, 15] width 11 height 11
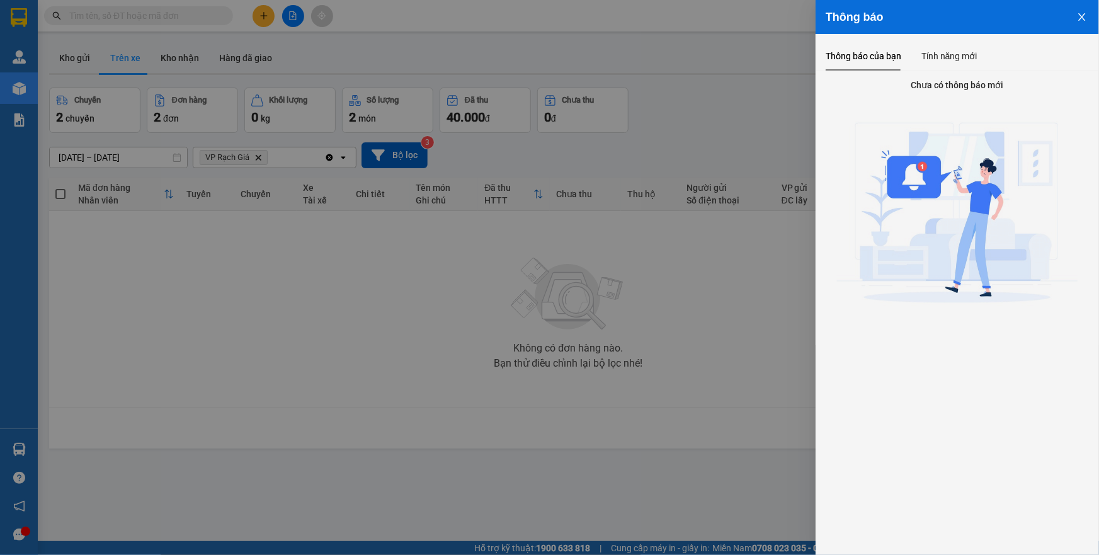
click at [1083, 20] on icon "close" at bounding box center [1082, 17] width 10 height 10
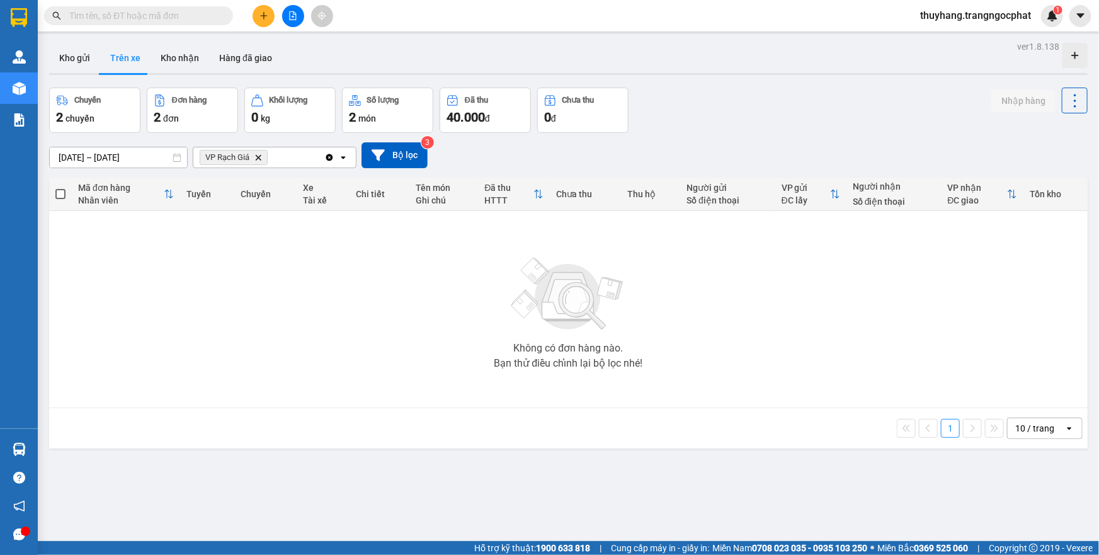
click at [348, 159] on icon "open" at bounding box center [343, 157] width 10 height 10
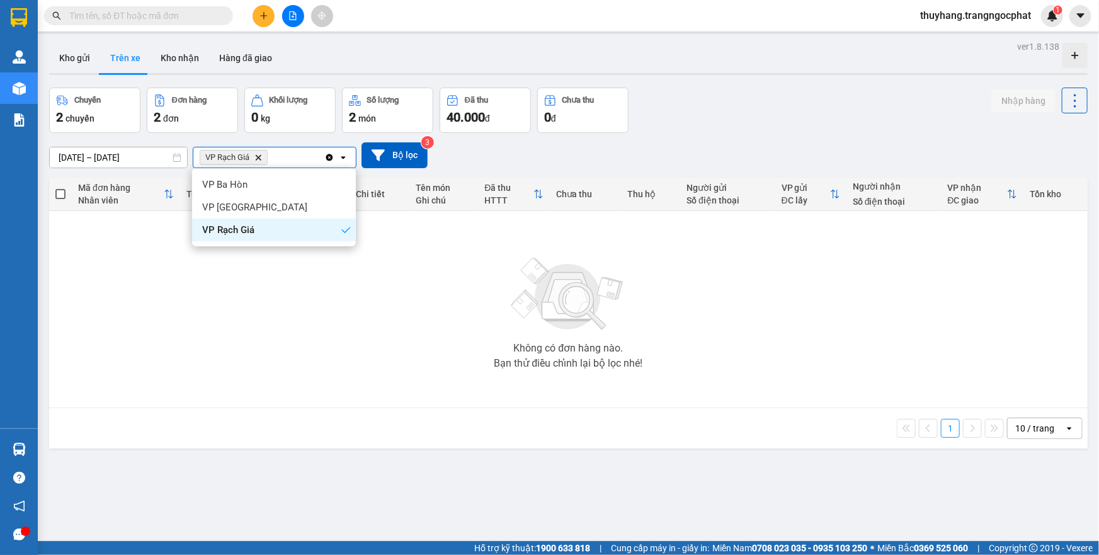
click at [343, 158] on icon at bounding box center [343, 157] width 4 height 3
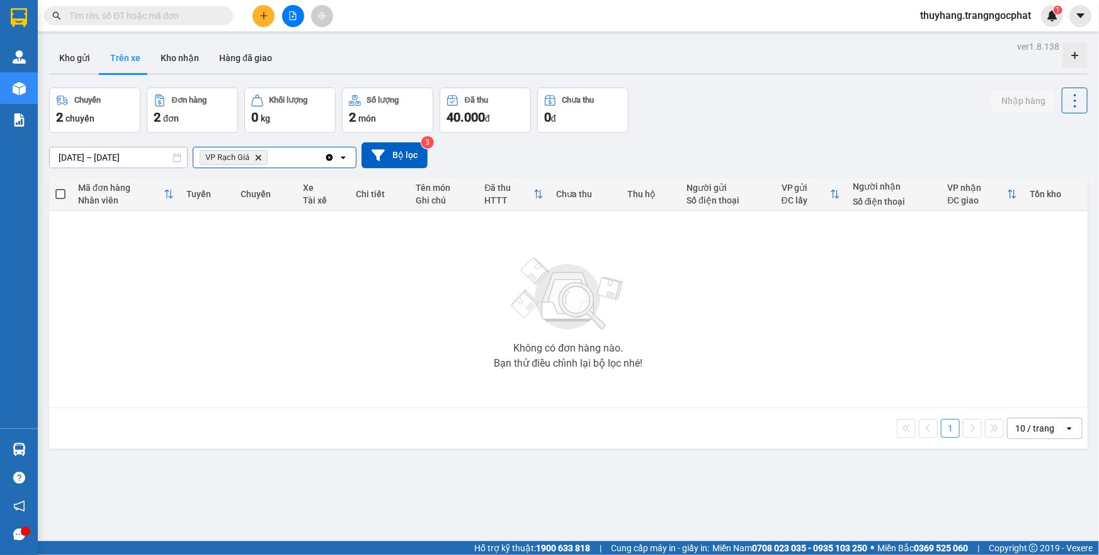
click at [343, 158] on icon at bounding box center [343, 157] width 4 height 3
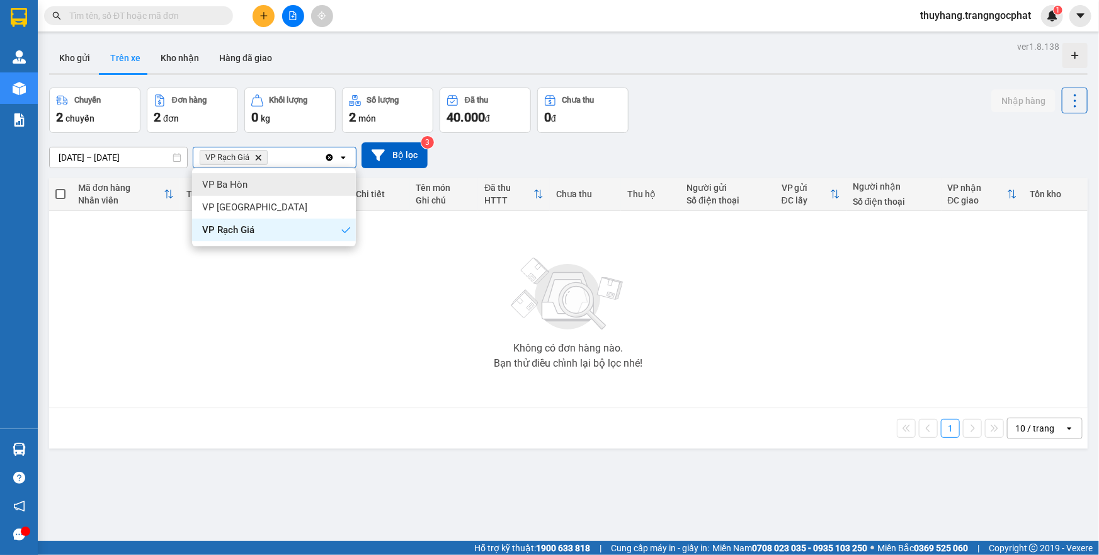
click at [394, 295] on div "Không có đơn hàng nào. Bạn thử điều chỉnh lại bộ lọc nhé!" at bounding box center [568, 309] width 1026 height 189
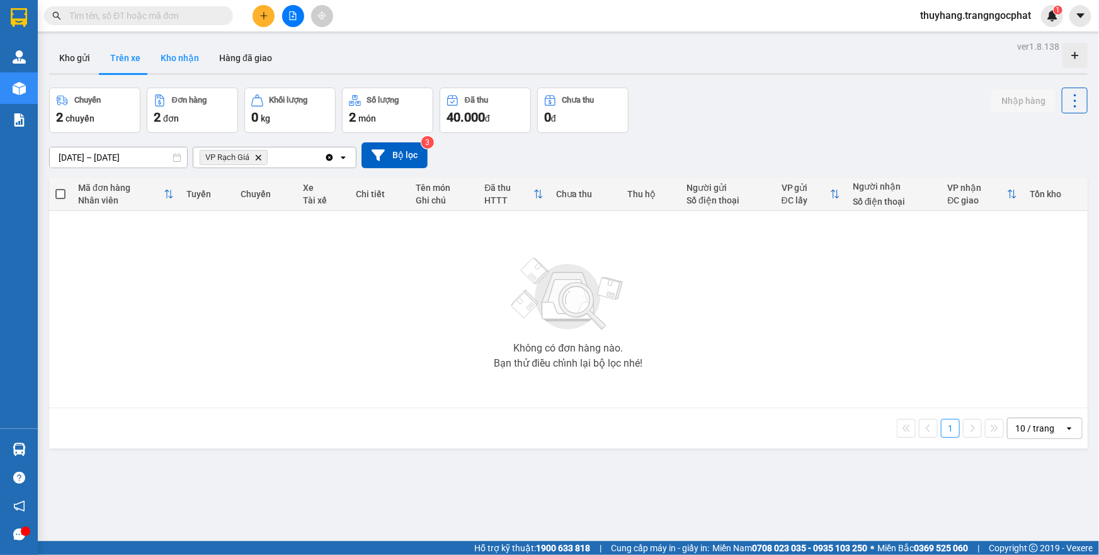
click at [170, 57] on button "Kho nhận" at bounding box center [180, 58] width 59 height 30
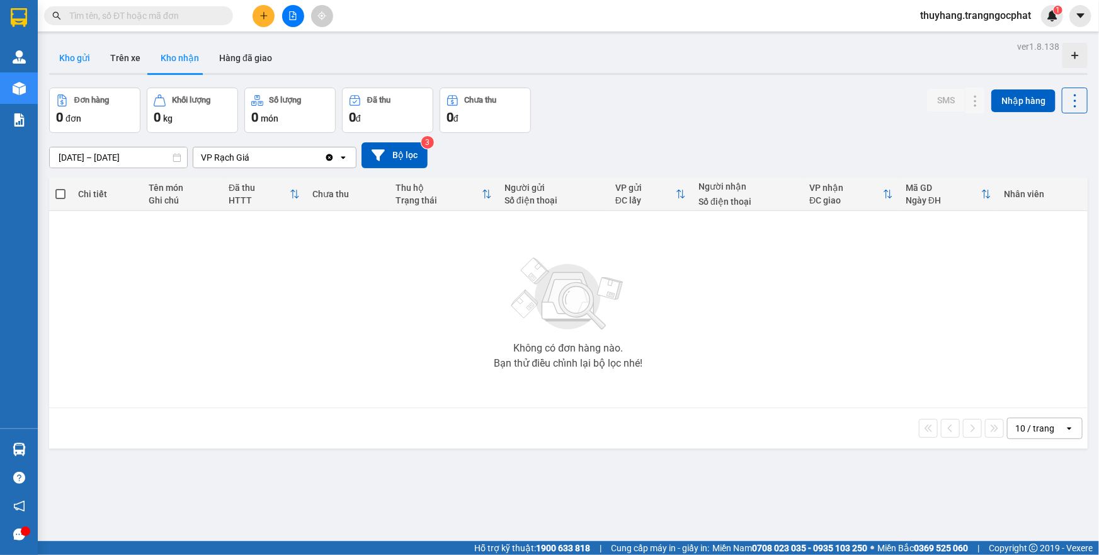
click at [62, 55] on button "Kho gửi" at bounding box center [74, 58] width 51 height 30
